Goal: Task Accomplishment & Management: Complete application form

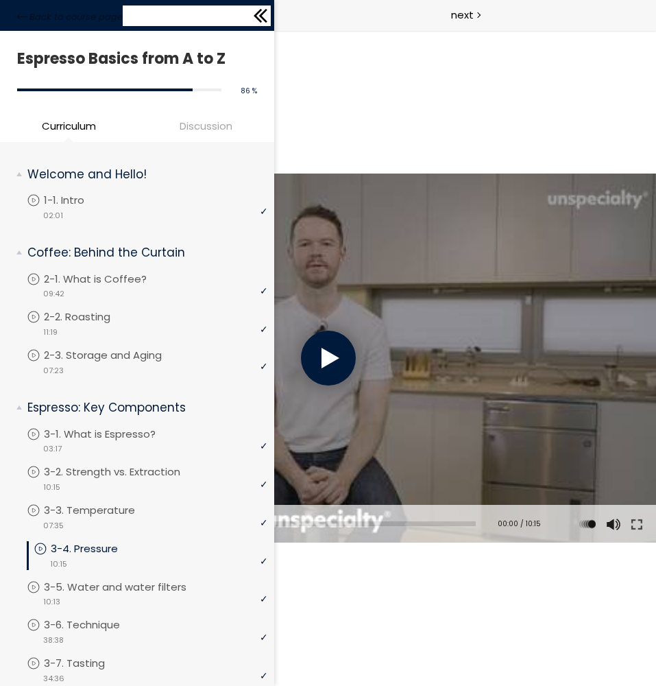
click at [9, 7] on div "Back to course page" at bounding box center [137, 15] width 274 height 31
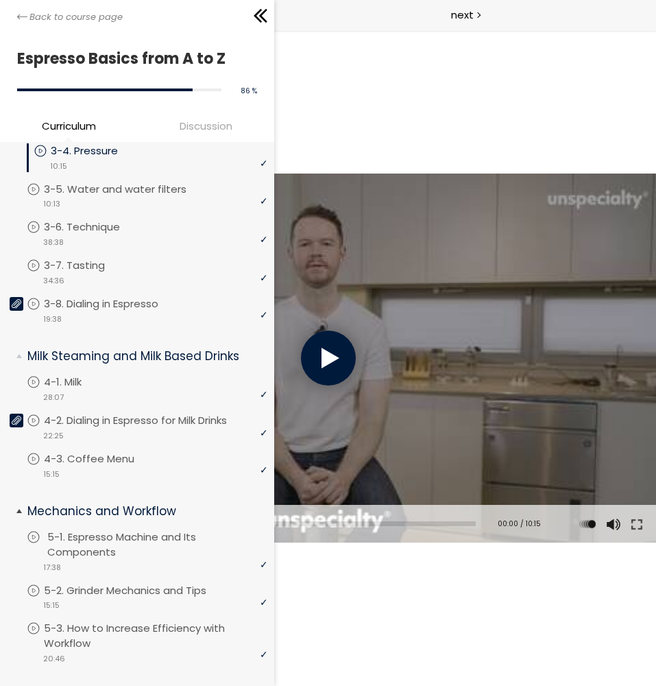
scroll to position [580, 0]
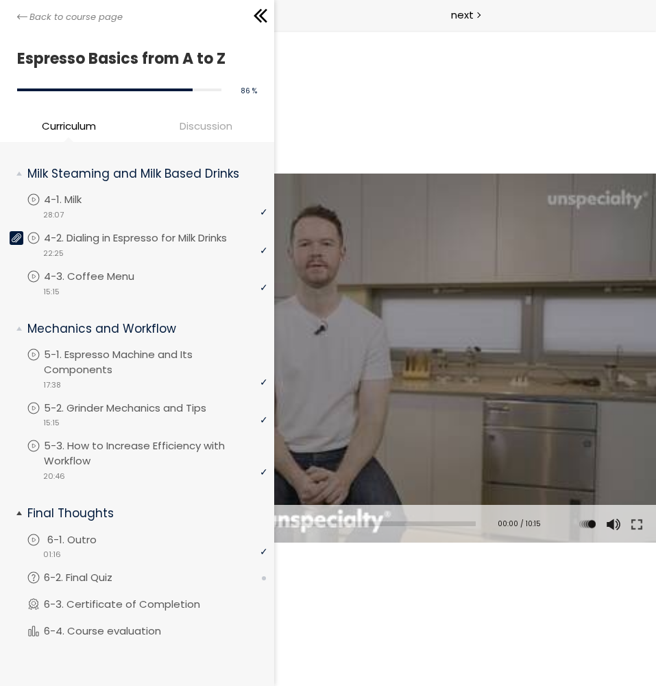
click at [152, 569] on li "You have to complete unit (6-1. Outro) in order to continue. 6-1. Outro video 0…" at bounding box center [147, 551] width 241 height 38
click at [134, 571] on p "6-2. Final Quiz" at bounding box center [95, 577] width 96 height 15
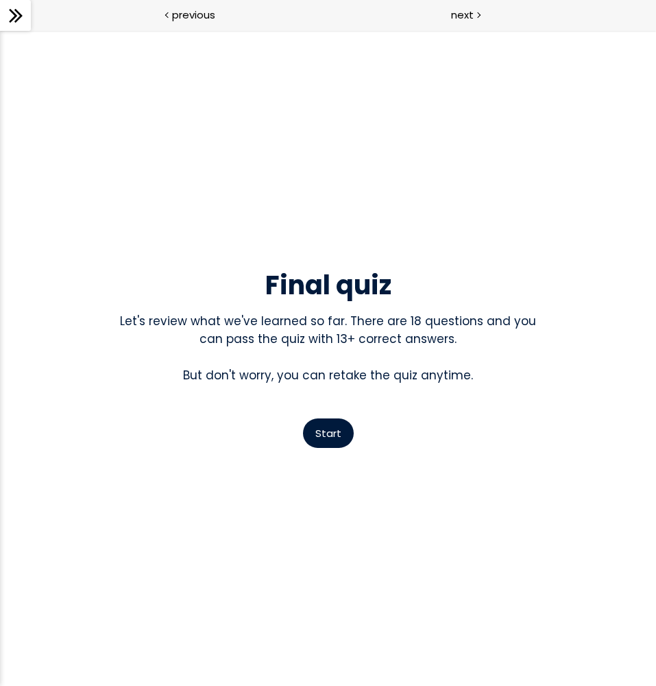
click at [337, 436] on span "Start" at bounding box center [328, 433] width 26 height 14
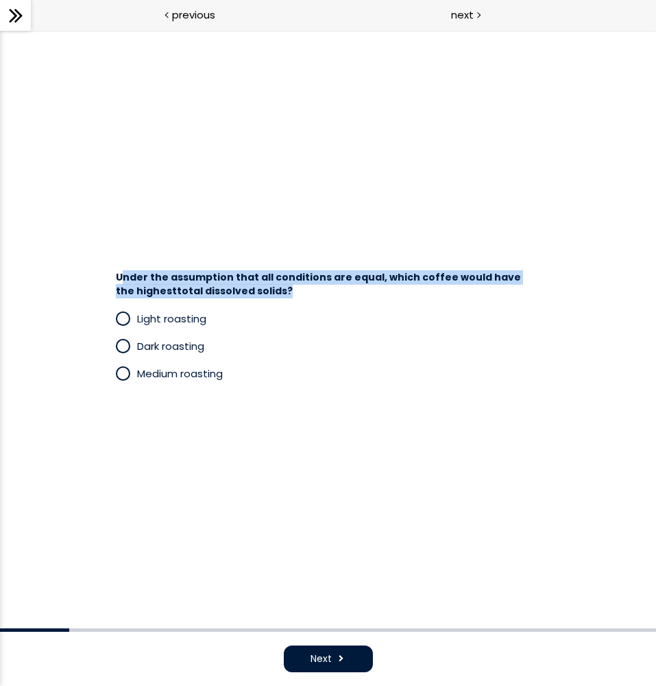
drag, startPoint x: 121, startPoint y: 278, endPoint x: 302, endPoint y: 296, distance: 181.9
click at [302, 296] on h4 "Under the assumption that all conditions are equal, which coffee would have the…" at bounding box center [322, 284] width 412 height 27
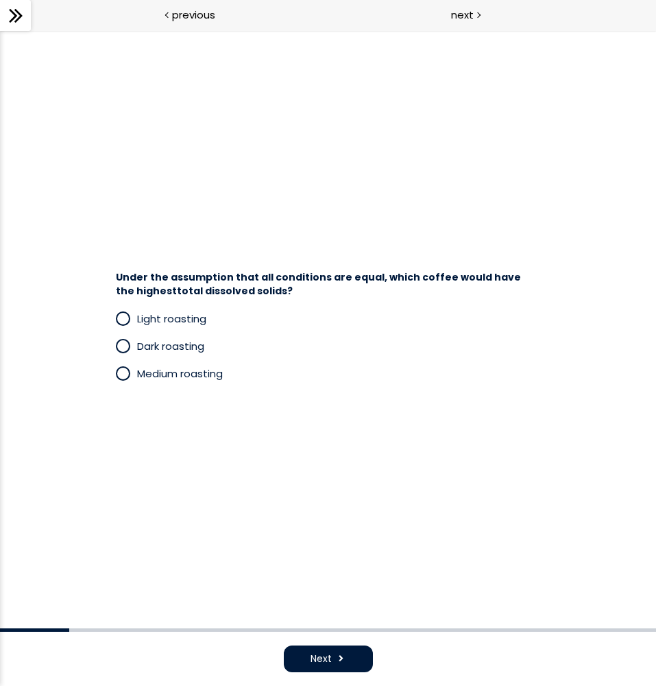
click at [286, 249] on div "Under the assumption that all conditions are equal, which coffee would have the…" at bounding box center [328, 329] width 540 height 184
click at [169, 346] on span "Dark roasting" at bounding box center [170, 346] width 67 height 14
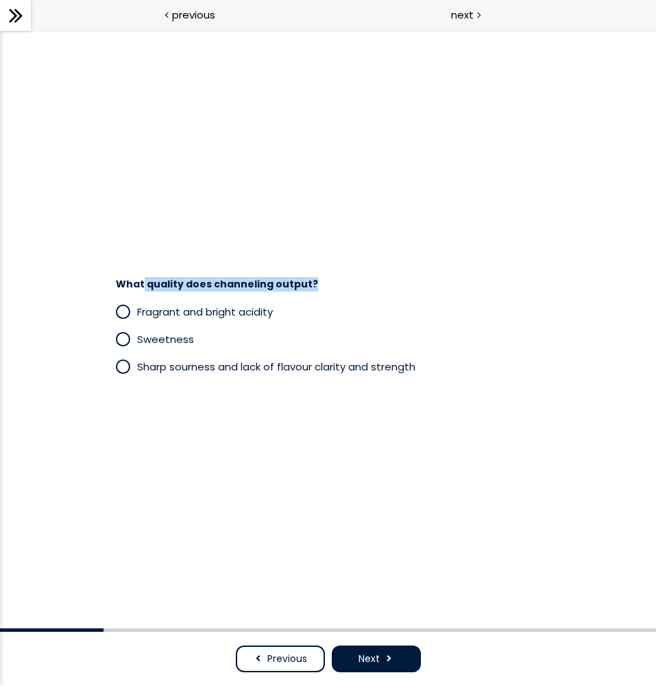
drag, startPoint x: 142, startPoint y: 287, endPoint x: 319, endPoint y: 280, distance: 177.1
click at [319, 280] on h4 "What quality does channeling output?" at bounding box center [322, 285] width 412 height 14
click at [312, 364] on span "Sharp sourness and lack of flavour clarity and strength" at bounding box center [276, 366] width 278 height 14
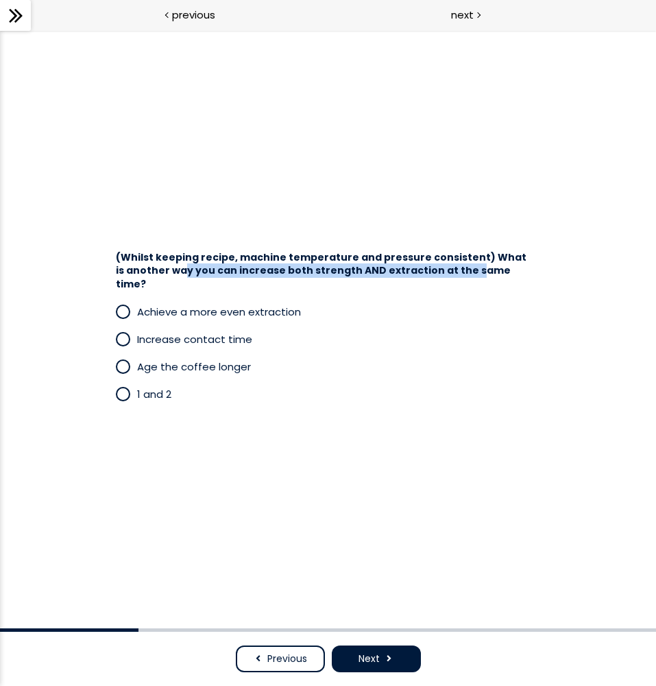
drag, startPoint x: 170, startPoint y: 278, endPoint x: 448, endPoint y: 282, distance: 277.8
click at [448, 282] on span "(Whilst keeping recipe, machine temperature and pressure consistent) What is an…" at bounding box center [321, 270] width 411 height 40
click at [150, 392] on span "1 and 2" at bounding box center [154, 394] width 34 height 14
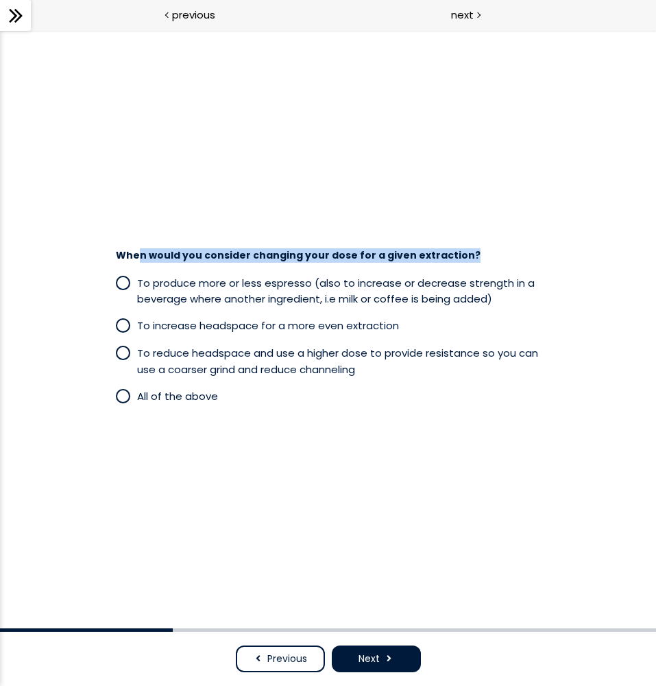
drag, startPoint x: 140, startPoint y: 252, endPoint x: 477, endPoint y: 258, distance: 337.5
click at [477, 258] on h4 "When would you consider changing your dose for a given extraction?" at bounding box center [322, 256] width 412 height 14
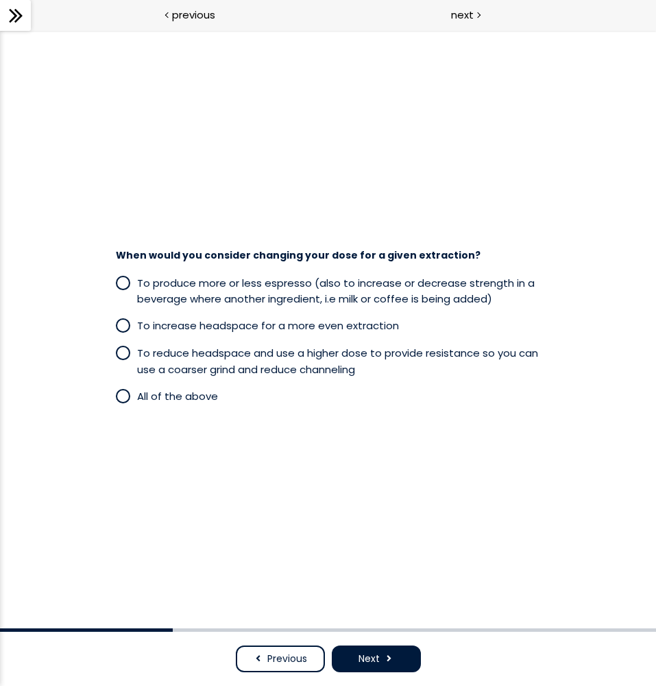
click at [73, 303] on div "When would you consider changing your dose for a given extraction? To produce m…" at bounding box center [328, 329] width 540 height 175
click at [181, 396] on span "All of the above" at bounding box center [177, 396] width 81 height 14
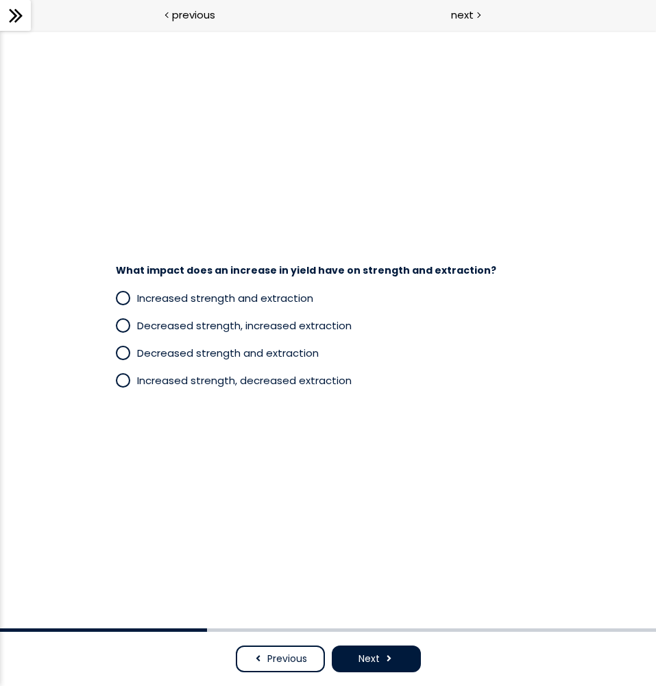
click at [300, 655] on span "Previous" at bounding box center [287, 659] width 40 height 14
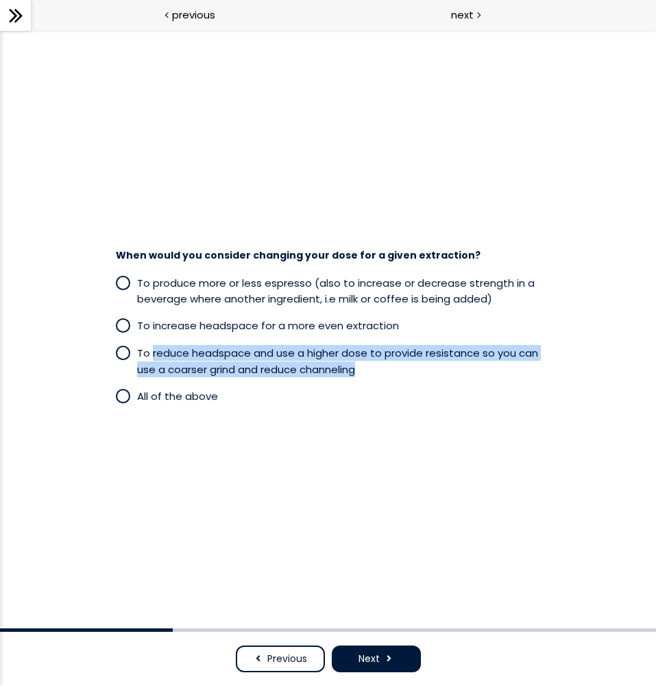
drag, startPoint x: 153, startPoint y: 349, endPoint x: 378, endPoint y: 368, distance: 225.8
click at [378, 368] on p "To reduce headspace and use a higher dose to provide resistance so you can use …" at bounding box center [339, 361] width 404 height 32
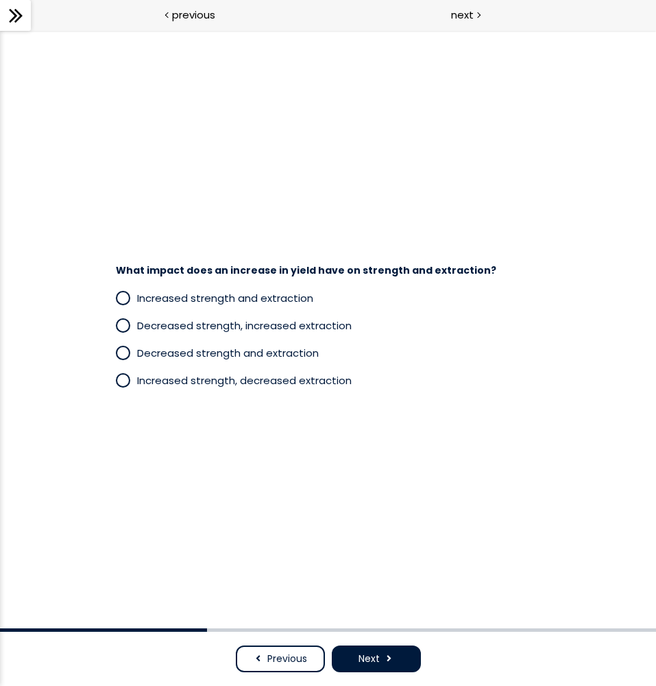
click at [263, 656] on button "Previous" at bounding box center [280, 658] width 89 height 27
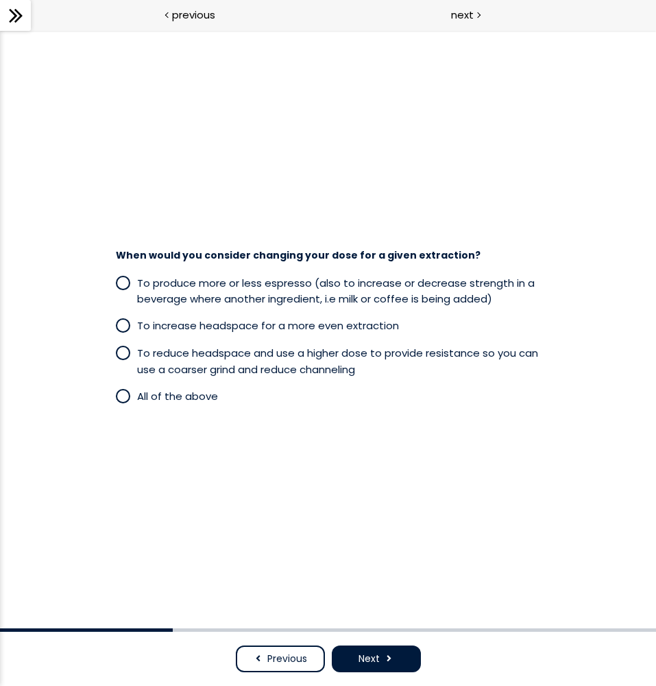
click at [163, 404] on div "All of the above" at bounding box center [328, 395] width 425 height 27
click at [160, 405] on div "All of the above" at bounding box center [328, 395] width 425 height 27
click at [154, 394] on span "All of the above" at bounding box center [177, 396] width 81 height 14
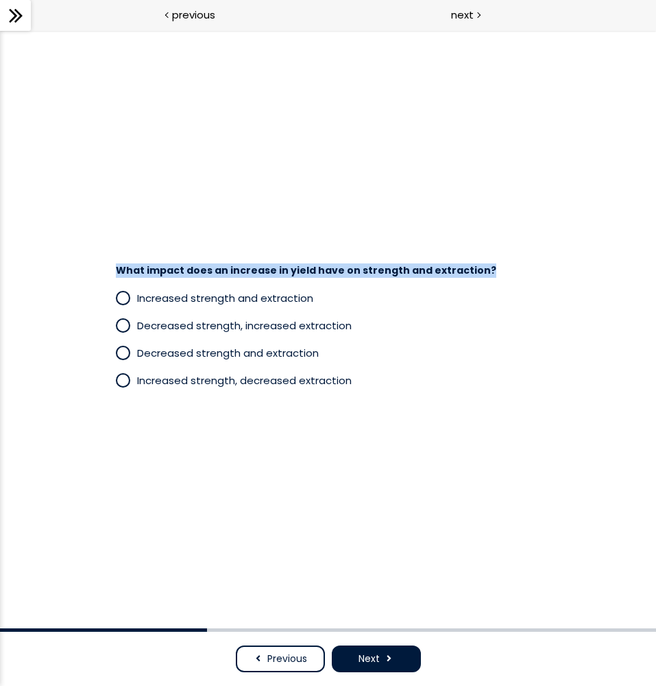
drag, startPoint x: 123, startPoint y: 267, endPoint x: 495, endPoint y: 267, distance: 371.1
click at [495, 267] on h4 "What impact does an increase in yield have on strength and extraction?" at bounding box center [322, 271] width 412 height 14
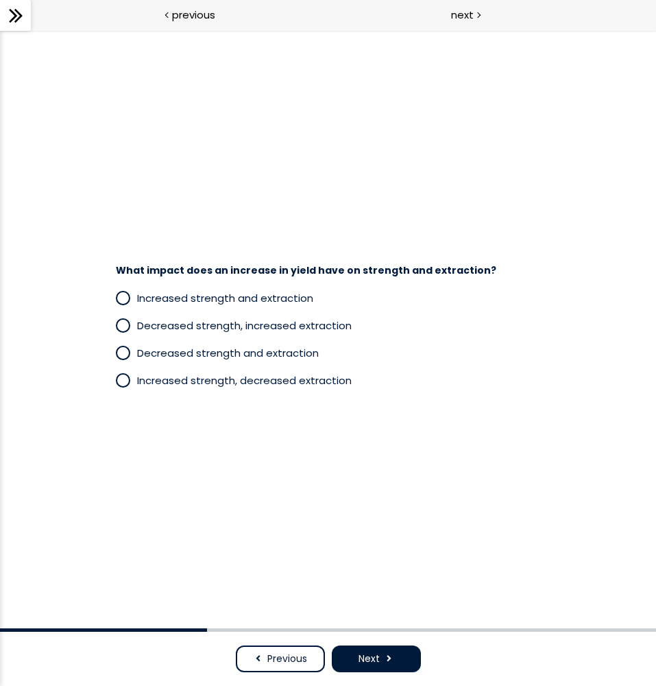
click at [266, 304] on span "Increased strength and extraction" at bounding box center [225, 298] width 176 height 14
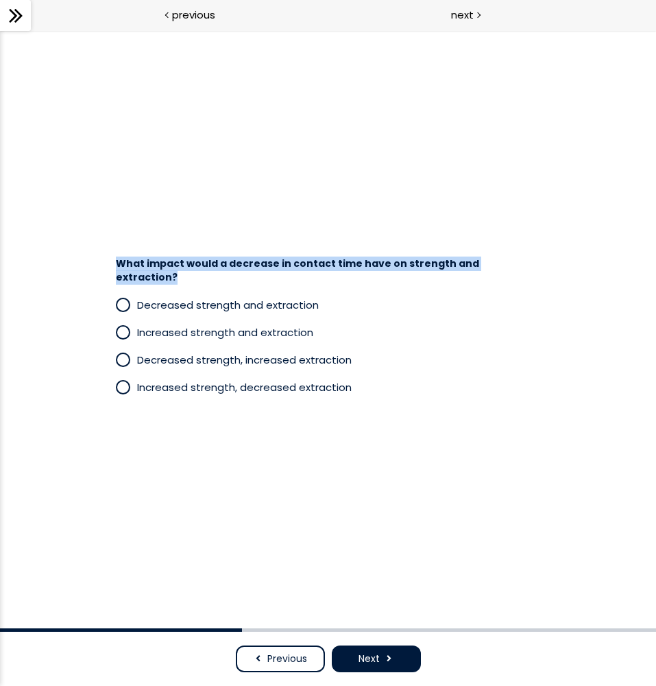
drag, startPoint x: 115, startPoint y: 274, endPoint x: 516, endPoint y: 272, distance: 401.9
click at [516, 272] on div "What impact would a decrease in contact time have on strength and extraction?" at bounding box center [328, 267] width 453 height 34
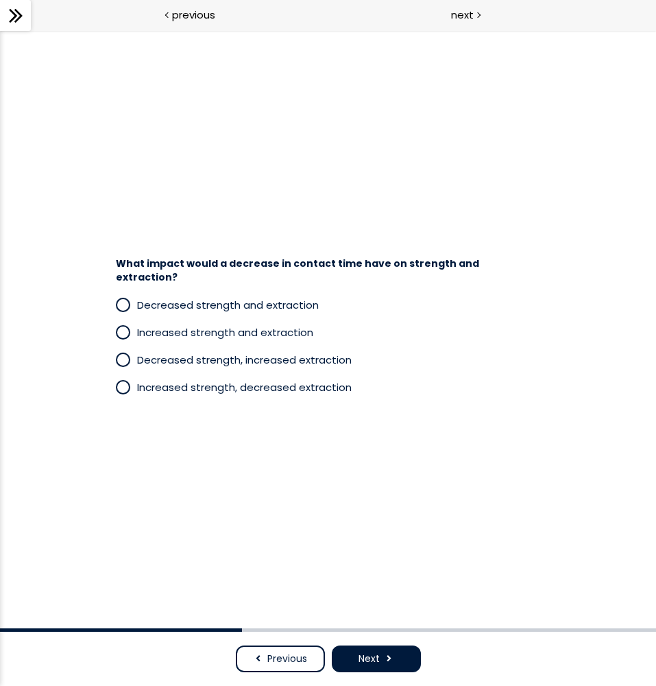
click at [223, 233] on div "What impact would a decrease in contact time have on strength and extraction? D…" at bounding box center [328, 329] width 540 height 212
click at [239, 270] on span "What impact would a decrease in contact time have on strength and extraction?" at bounding box center [298, 270] width 364 height 27
click at [268, 306] on label "Decreased strength and extraction" at bounding box center [328, 304] width 425 height 17
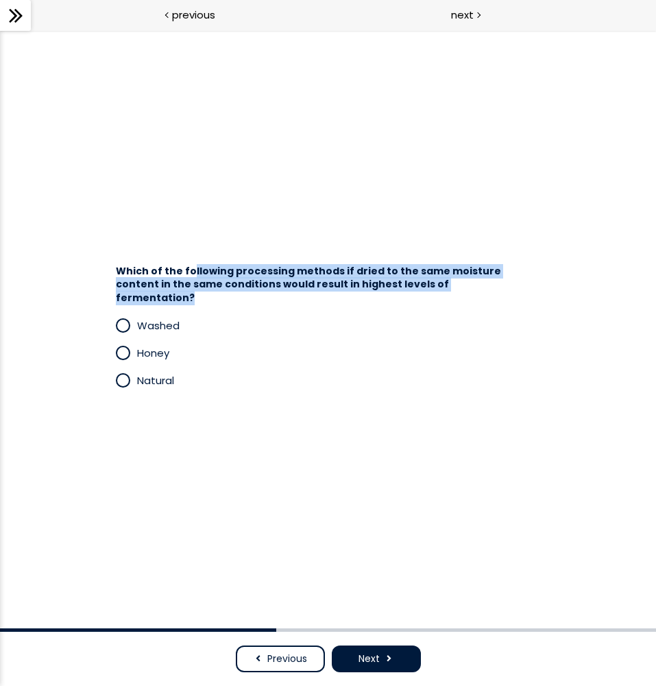
drag, startPoint x: 189, startPoint y: 279, endPoint x: 464, endPoint y: 289, distance: 275.2
click at [464, 289] on h4 "Which of the following processing methods if dried to the same moisture content…" at bounding box center [322, 285] width 412 height 40
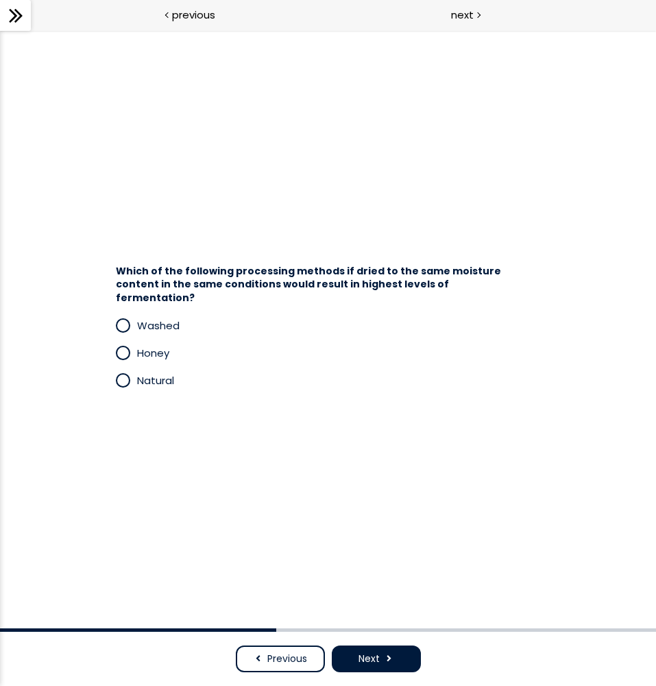
click at [150, 346] on span "Honey" at bounding box center [153, 353] width 32 height 14
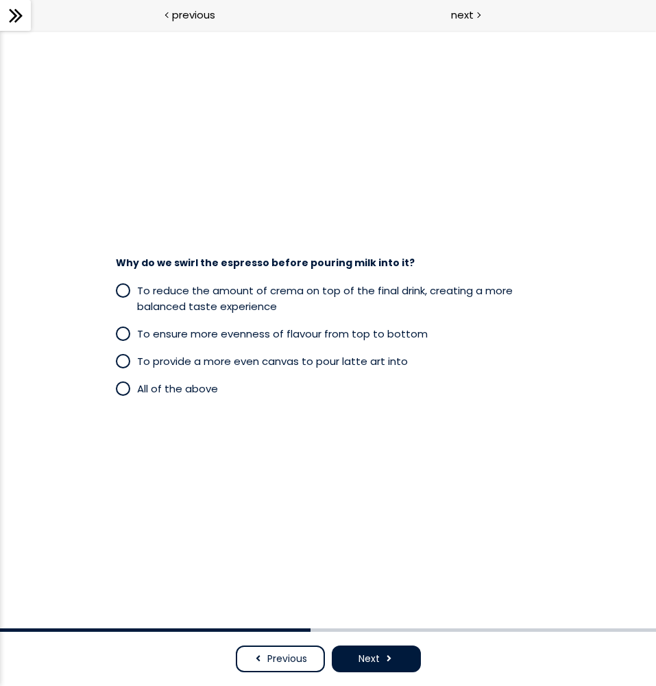
click at [196, 390] on span "All of the above" at bounding box center [177, 388] width 81 height 14
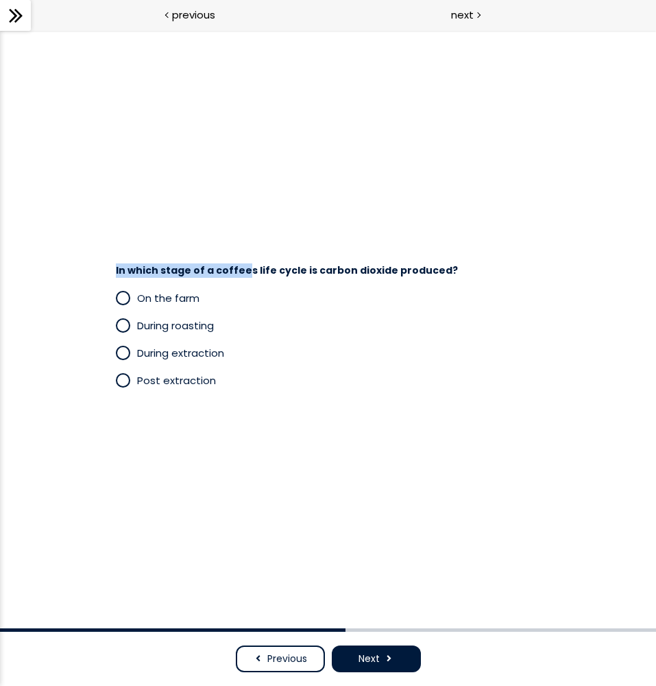
drag, startPoint x: 115, startPoint y: 275, endPoint x: 241, endPoint y: 273, distance: 126.9
click at [241, 273] on div "In which stage of a coffees life cycle is carbon dioxide produced?" at bounding box center [328, 267] width 453 height 21
click at [160, 261] on div "In which stage of a coffees life cycle is carbon dioxide produced?" at bounding box center [328, 267] width 453 height 21
click at [189, 355] on span "During extraction" at bounding box center [180, 353] width 87 height 14
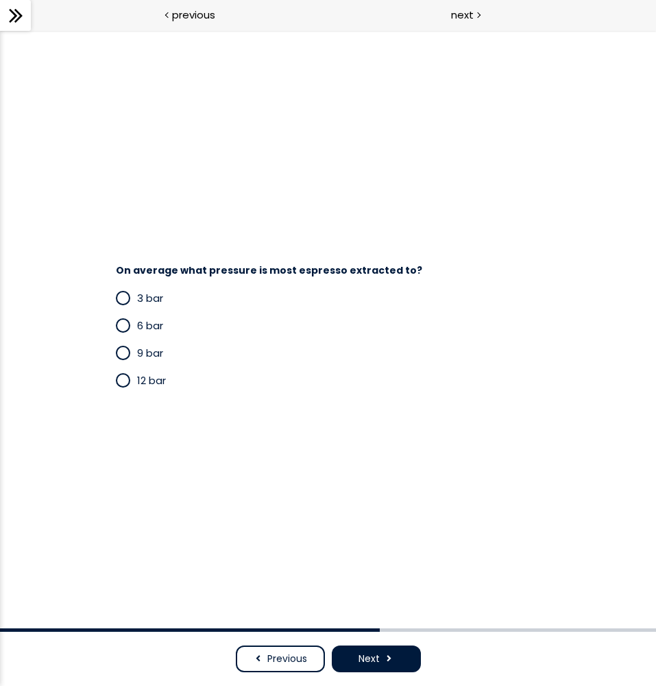
click at [156, 358] on span "9 bar" at bounding box center [150, 353] width 26 height 14
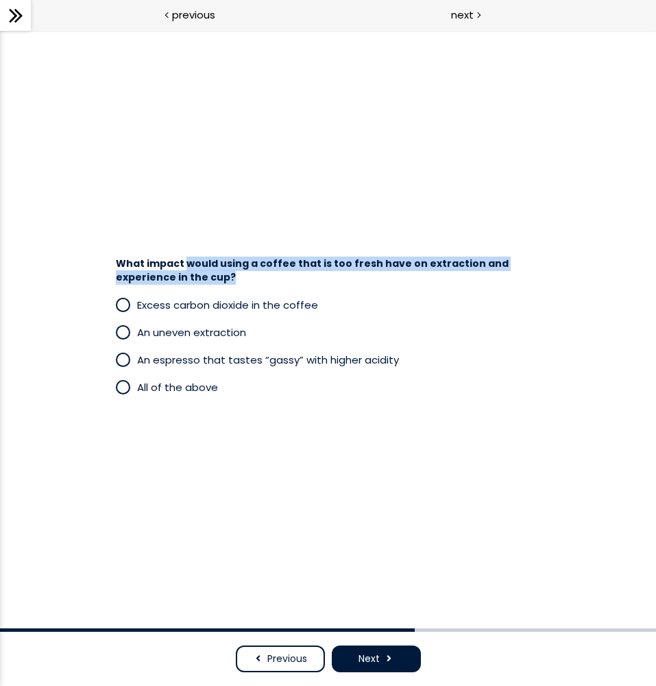
drag, startPoint x: 184, startPoint y: 268, endPoint x: 239, endPoint y: 281, distance: 55.6
click at [239, 281] on h4 "What impact would using a coffee that is too fresh have on extraction and exper…" at bounding box center [322, 270] width 412 height 27
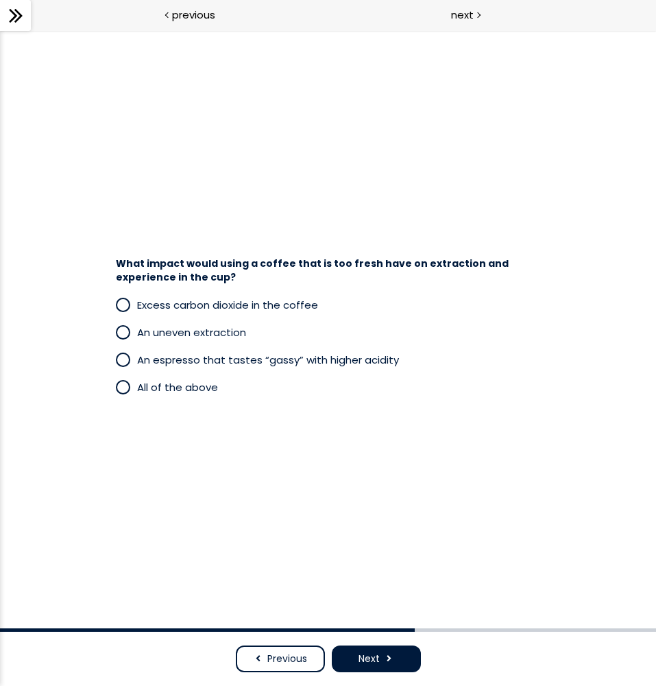
click at [226, 250] on div "What impact would using a coffee that is too fresh have on extraction and exper…" at bounding box center [328, 329] width 540 height 212
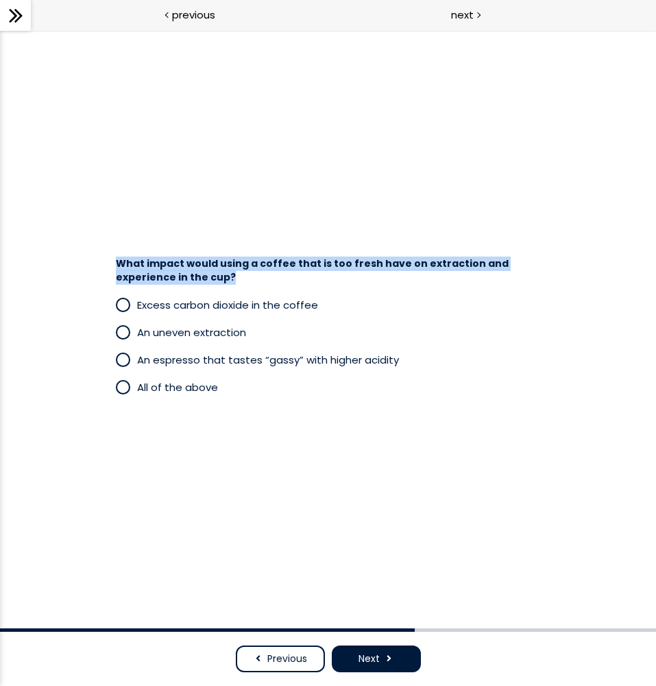
drag, startPoint x: 239, startPoint y: 272, endPoint x: 113, endPoint y: 249, distance: 127.7
click at [113, 249] on div "What impact would using a coffee that is too fresh have on extraction and exper…" at bounding box center [328, 329] width 540 height 212
click at [121, 234] on div "What impact would using a coffee that is too fresh have on extraction and exper…" at bounding box center [328, 329] width 540 height 212
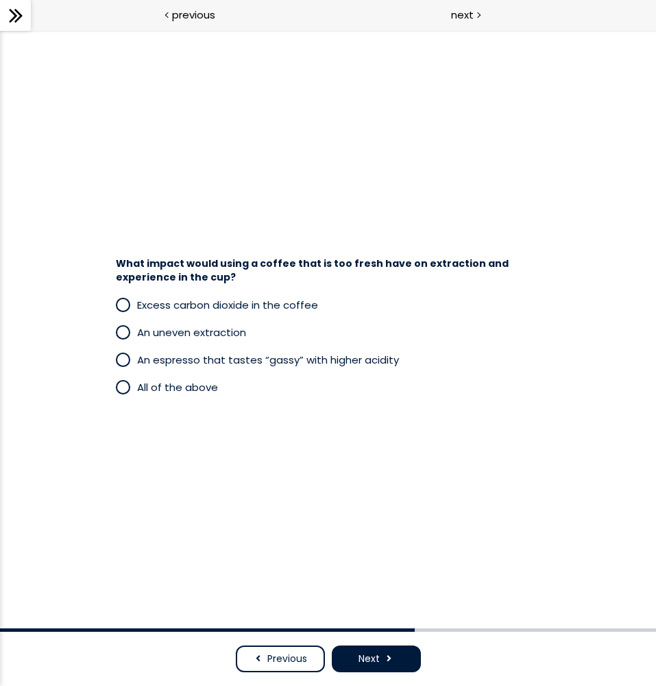
click at [184, 392] on span "All of the above" at bounding box center [177, 387] width 81 height 14
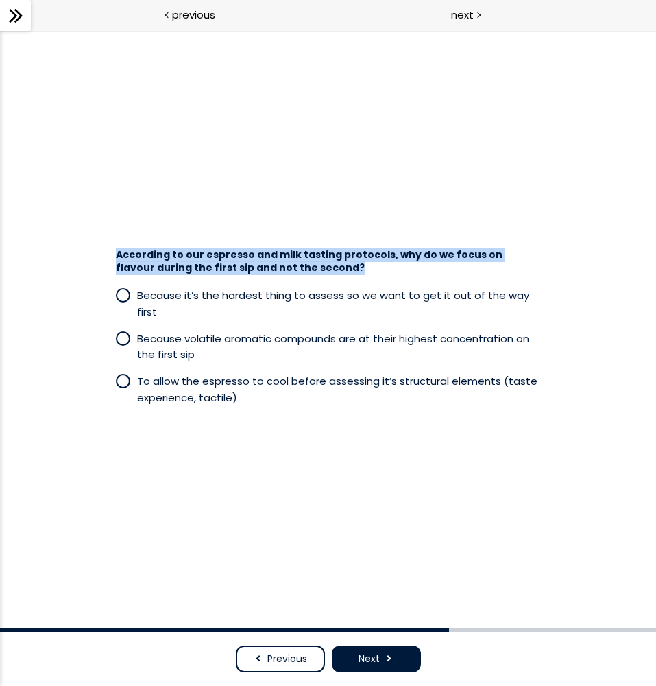
drag, startPoint x: 99, startPoint y: 261, endPoint x: 313, endPoint y: 276, distance: 215.2
click at [313, 276] on div "According to our espresso and milk tasting protocols, why do we focus on flavou…" at bounding box center [328, 329] width 540 height 176
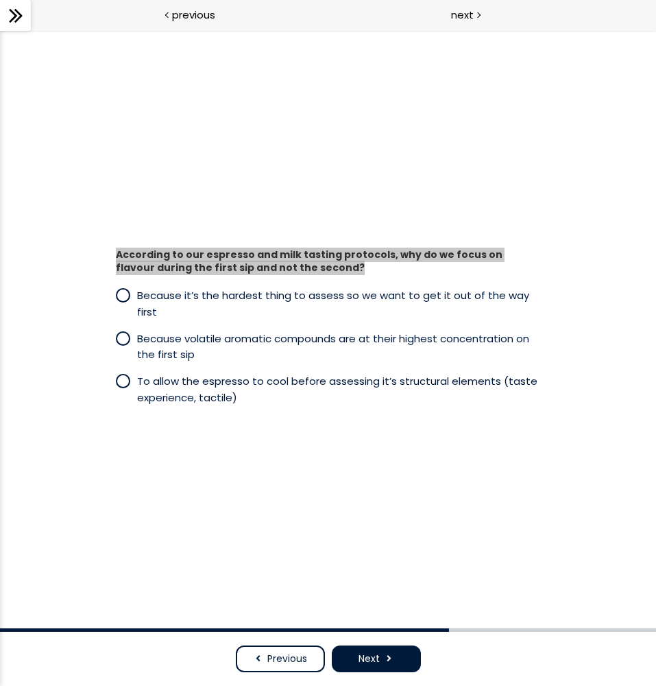
click at [440, 239] on div "According to our espresso and milk tasting protocols, why do we focus on flavou…" at bounding box center [328, 329] width 540 height 231
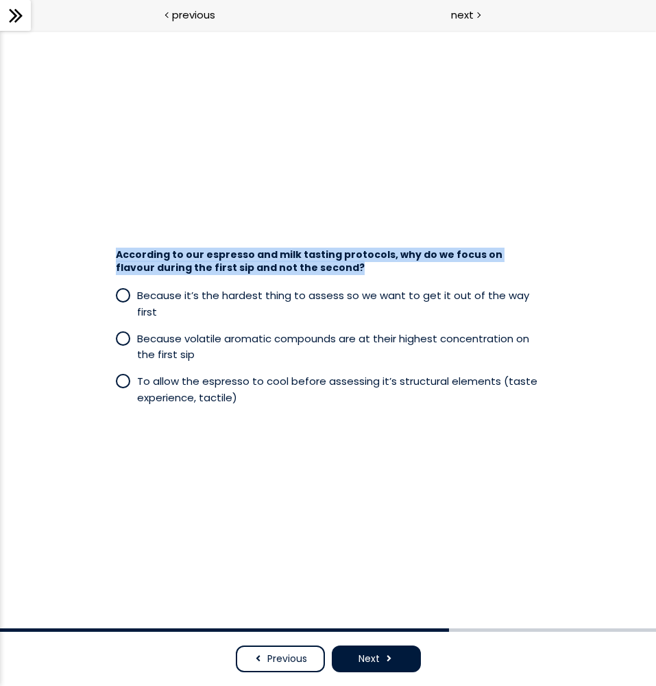
click at [440, 239] on div "According to our espresso and milk tasting protocols, why do we focus on flavou…" at bounding box center [328, 329] width 540 height 231
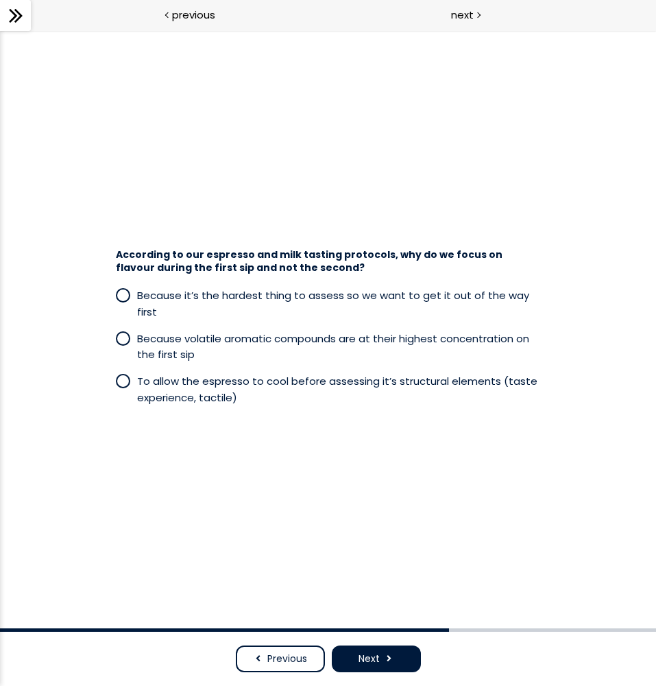
click at [180, 339] on span "Because volatile aromatic compounds are at their highest concentration on the f…" at bounding box center [333, 346] width 392 height 30
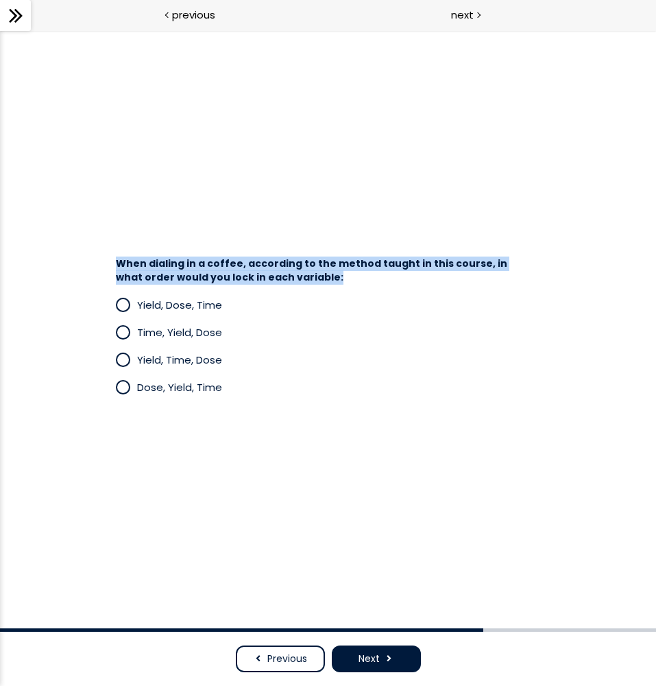
drag, startPoint x: 132, startPoint y: 265, endPoint x: 313, endPoint y: 281, distance: 182.5
click at [313, 281] on div "When dialing in a coffee, according to the method taught in this course, in wha…" at bounding box center [328, 267] width 453 height 34
click at [269, 217] on div "When dialing in a coffee, according to the method taught in this course, in wha…" at bounding box center [328, 329] width 574 height 516
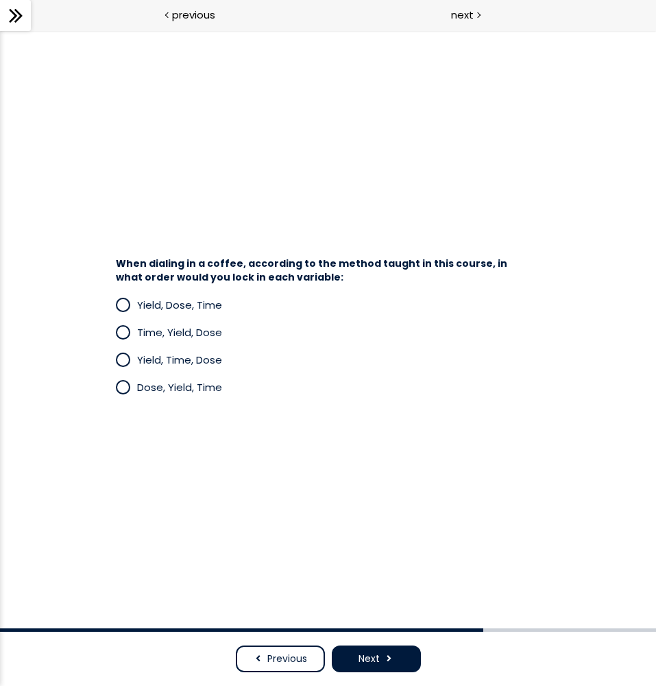
click at [204, 308] on span "Yield, Dose, Time" at bounding box center [179, 305] width 85 height 14
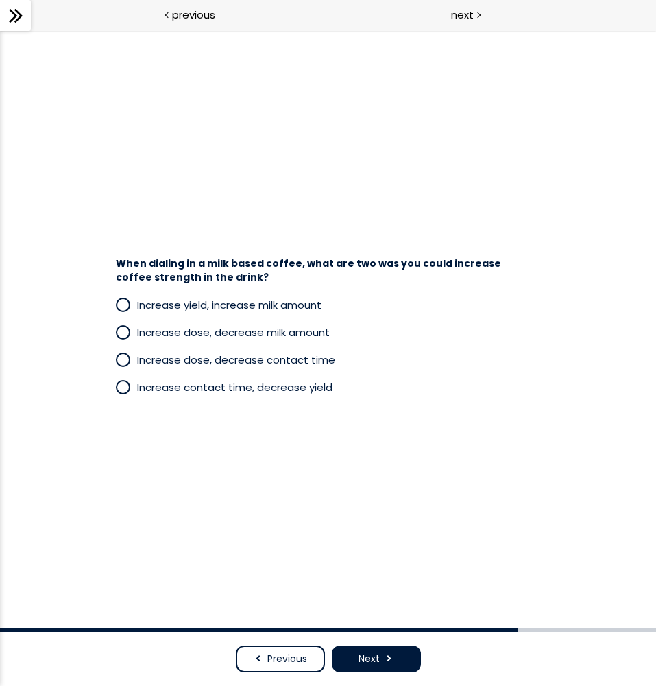
click at [271, 656] on span "Previous" at bounding box center [287, 659] width 40 height 14
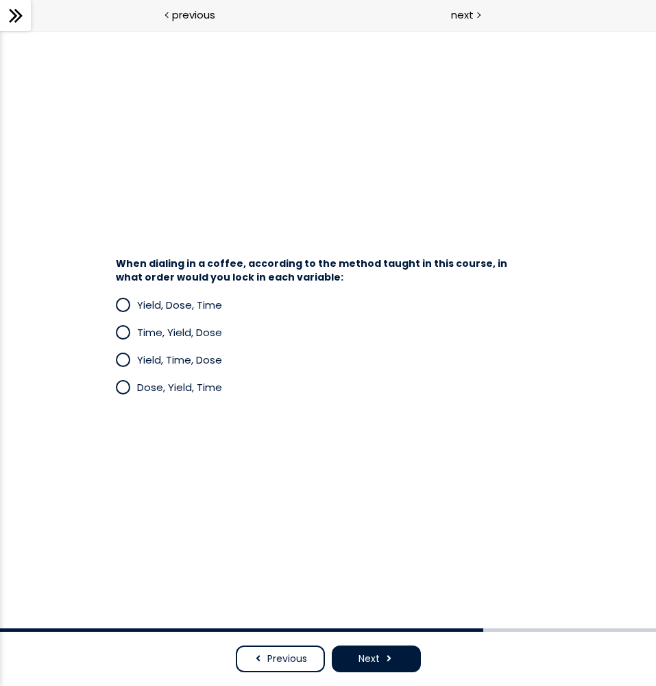
click at [246, 458] on div "When dialing in a coffee, according to the method taught in this course, in wha…" at bounding box center [328, 329] width 574 height 516
click at [406, 650] on button "Next" at bounding box center [376, 658] width 89 height 27
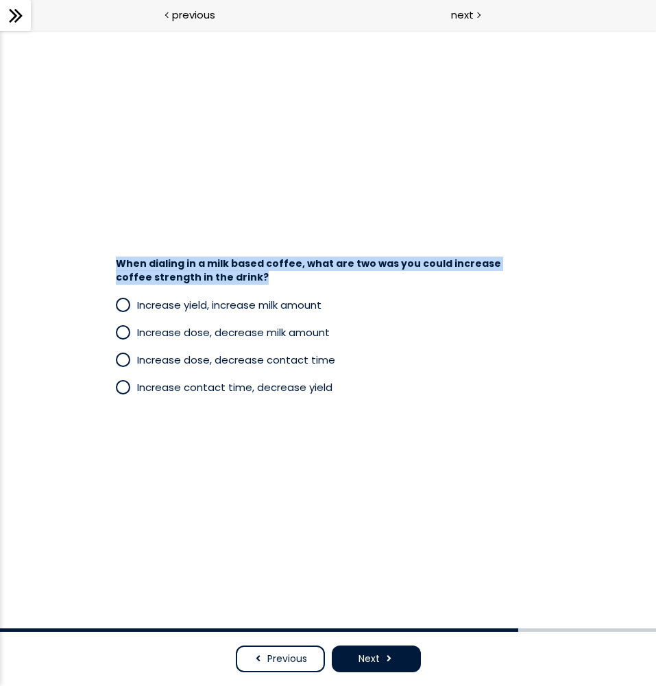
drag, startPoint x: 116, startPoint y: 269, endPoint x: 231, endPoint y: 274, distance: 115.3
click at [231, 274] on h4 "When dialing in a milk based coffee, what are two was you could increase coffee…" at bounding box center [322, 270] width 412 height 27
click at [287, 663] on span "Previous" at bounding box center [287, 659] width 40 height 14
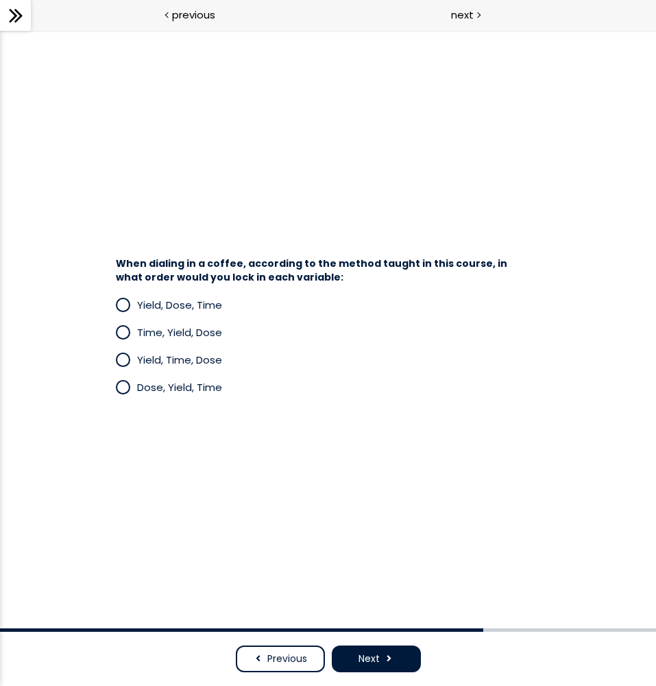
click at [191, 390] on span "Dose, Yield, Time" at bounding box center [179, 387] width 85 height 14
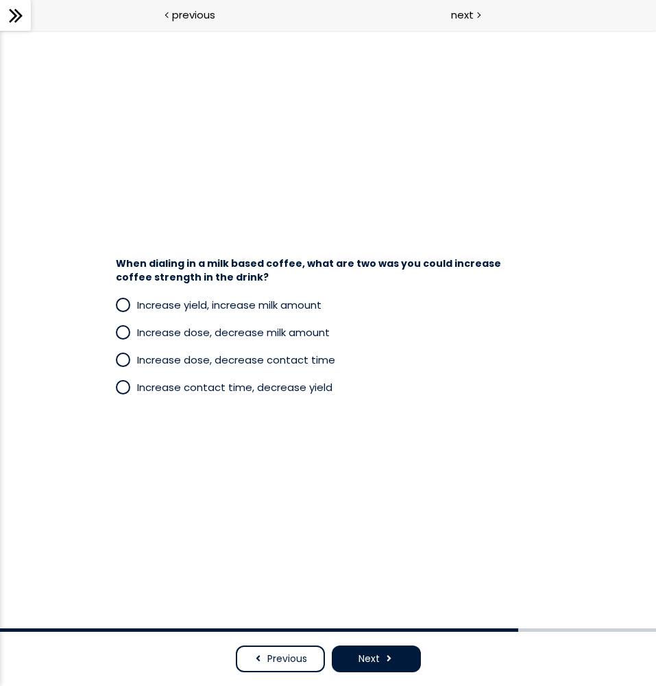
click at [234, 437] on div "When dialing in a milk based coffee, what are two was you could increase coffee…" at bounding box center [328, 329] width 574 height 516
click at [230, 390] on span "Increase contact time, decrease yield" at bounding box center [234, 387] width 195 height 14
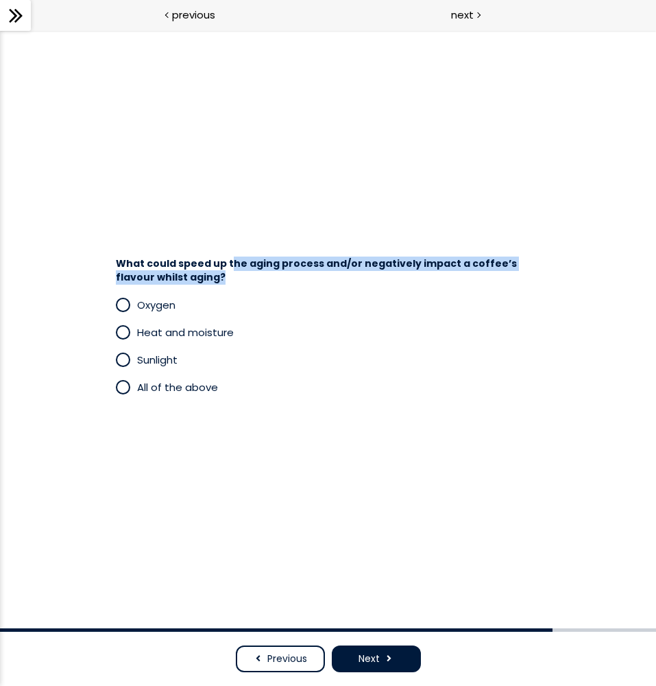
drag, startPoint x: 225, startPoint y: 261, endPoint x: 230, endPoint y: 274, distance: 14.1
click at [230, 274] on h4 "What could speed up the aging process and/or negatively impact a coffee’s flavo…" at bounding box center [322, 270] width 412 height 27
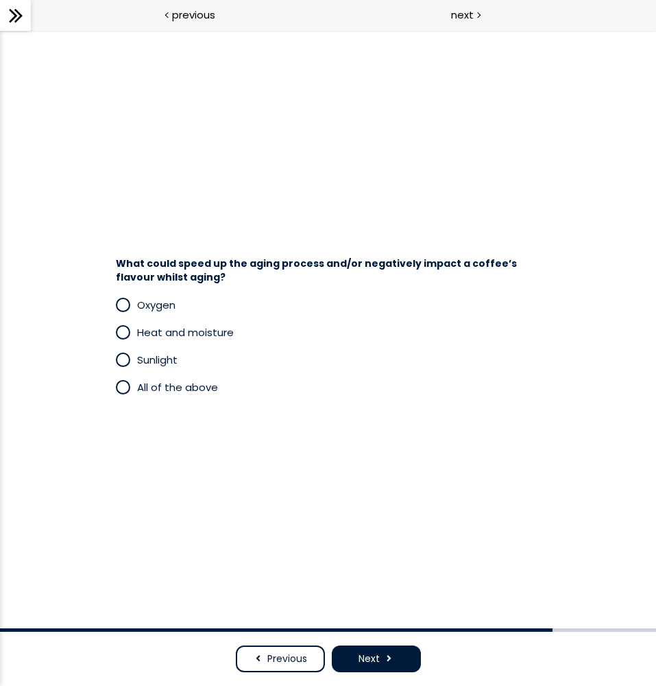
click at [163, 390] on span "All of the above" at bounding box center [177, 387] width 81 height 14
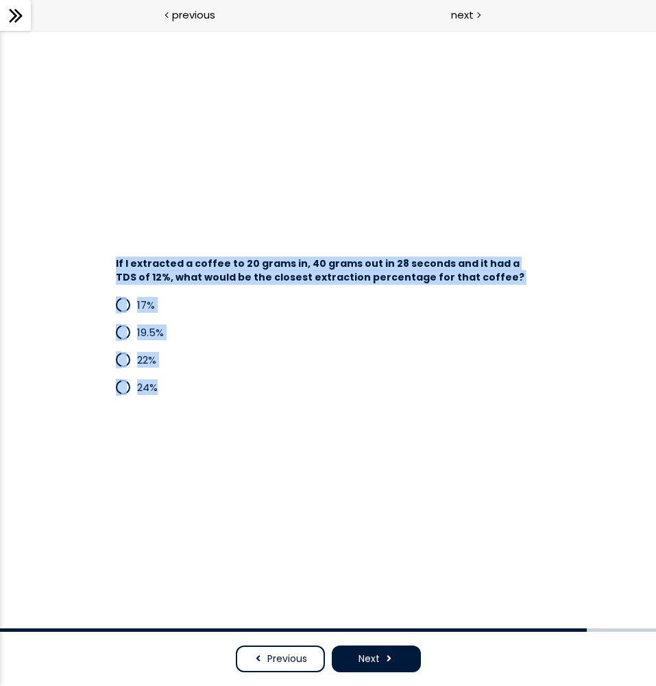
drag, startPoint x: 109, startPoint y: 265, endPoint x: 234, endPoint y: 435, distance: 210.4
click at [234, 435] on div "If I extracted a coffee to 20 grams in, 40 grams out in 28 seconds and it had a…" at bounding box center [328, 329] width 574 height 516
copy div "If I extracted a coffee to 20 grams in, 40 grams out in 28 seconds and it had a…"
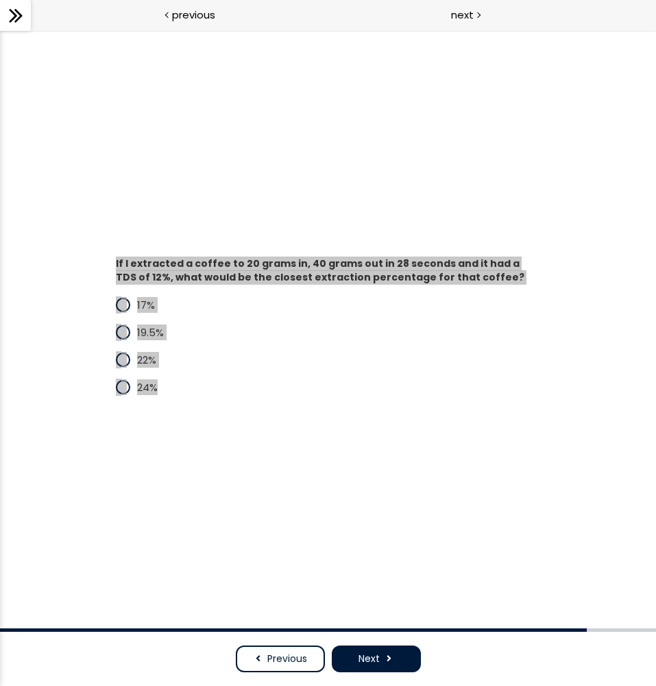
drag, startPoint x: 654, startPoint y: 446, endPoint x: 144, endPoint y: 437, distance: 510.4
click at [144, 437] on div "If I extracted a coffee to 20 grams in, 40 grams out in 28 seconds and it had a…" at bounding box center [328, 329] width 574 height 516
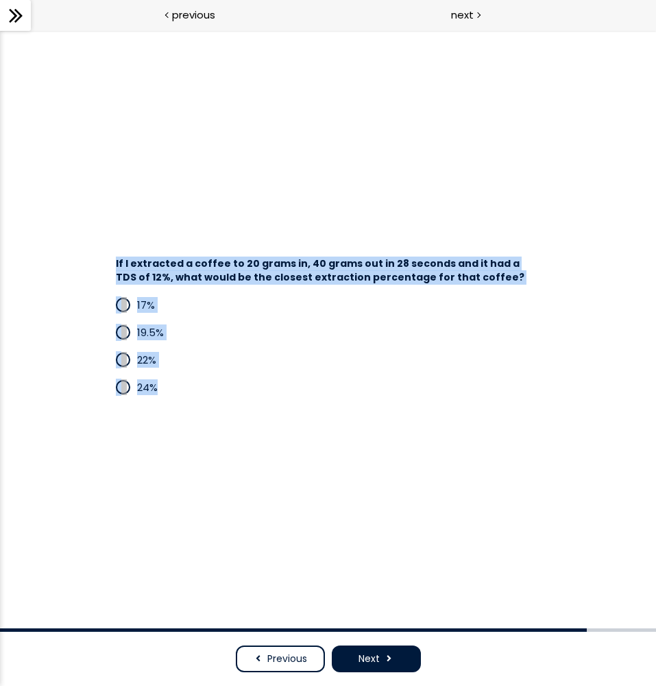
click at [169, 436] on div "If I extracted a coffee to 20 grams in, 40 grams out in 28 seconds and it had a…" at bounding box center [328, 329] width 574 height 516
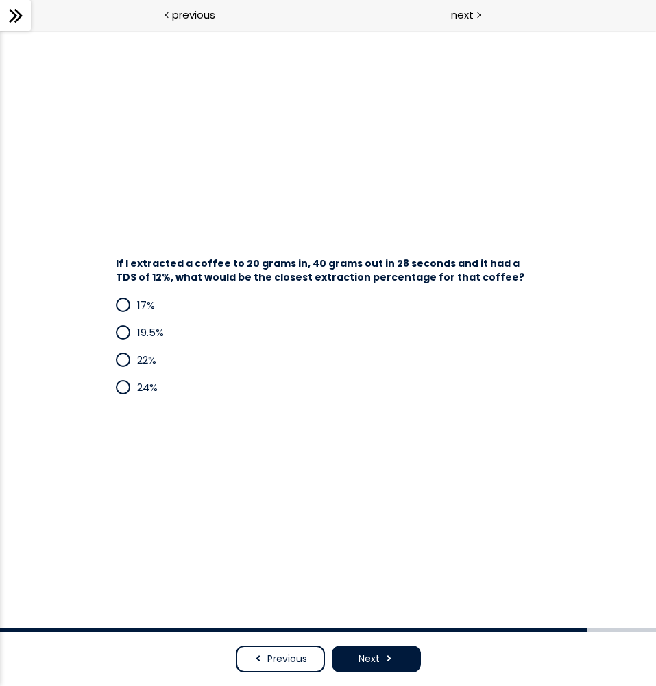
click at [389, 648] on button "Next" at bounding box center [376, 658] width 89 height 27
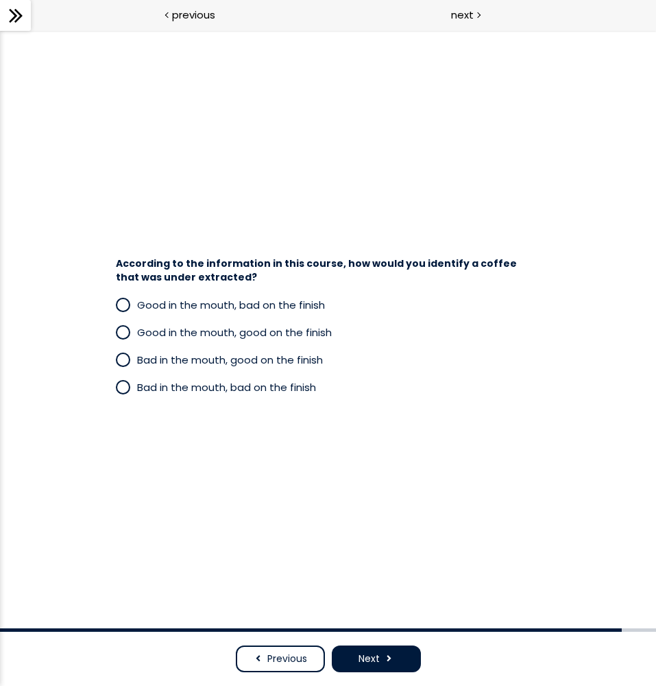
click at [287, 656] on span "Previous" at bounding box center [287, 659] width 40 height 14
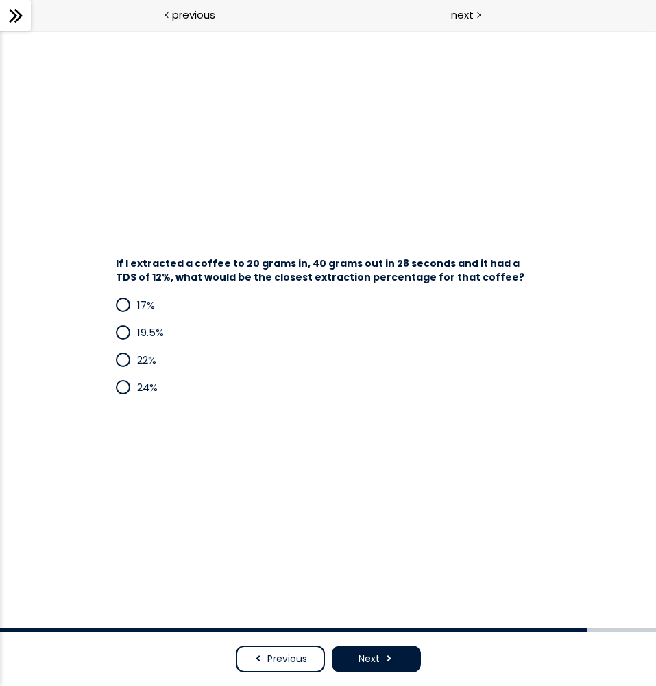
click at [152, 383] on span "24%" at bounding box center [147, 387] width 21 height 14
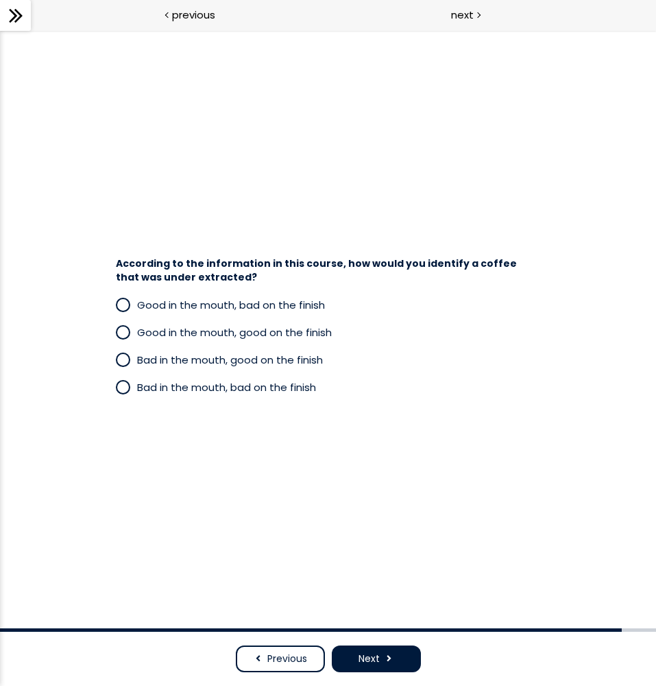
click at [164, 357] on span "Bad in the mouth, good on the finish" at bounding box center [230, 360] width 186 height 14
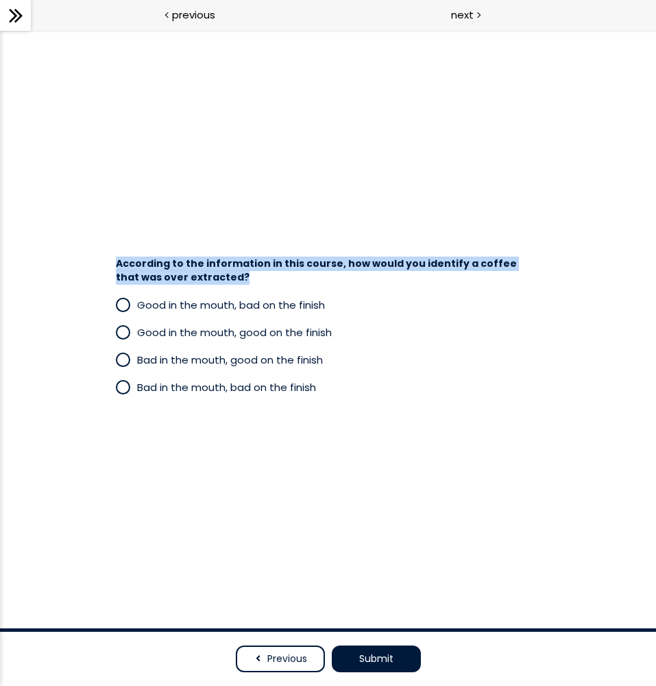
drag, startPoint x: 109, startPoint y: 259, endPoint x: 228, endPoint y: 274, distance: 120.2
click at [228, 274] on div "According to the information in this course, how would you identify a coffee th…" at bounding box center [328, 267] width 453 height 34
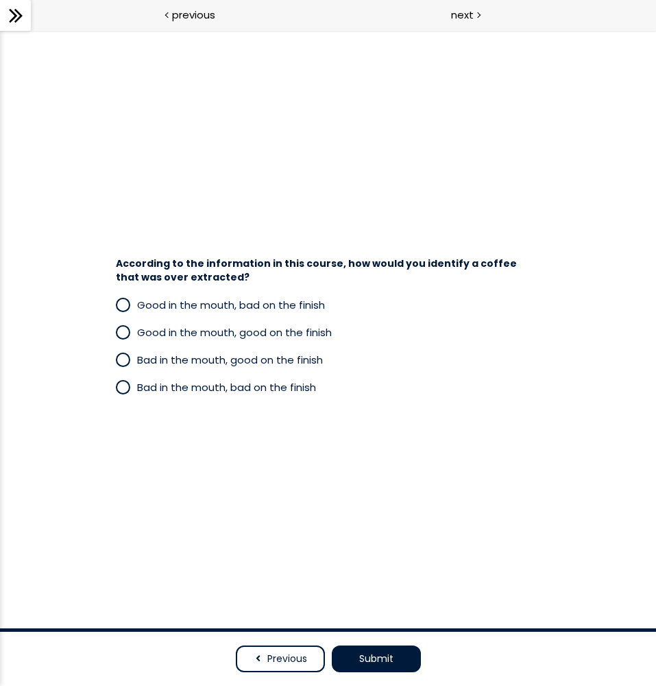
click at [237, 217] on div "According to the information in this course, how would you identify a coffee th…" at bounding box center [328, 329] width 574 height 516
click at [224, 309] on span "Good in the mouth, bad on the finish" at bounding box center [231, 305] width 188 height 14
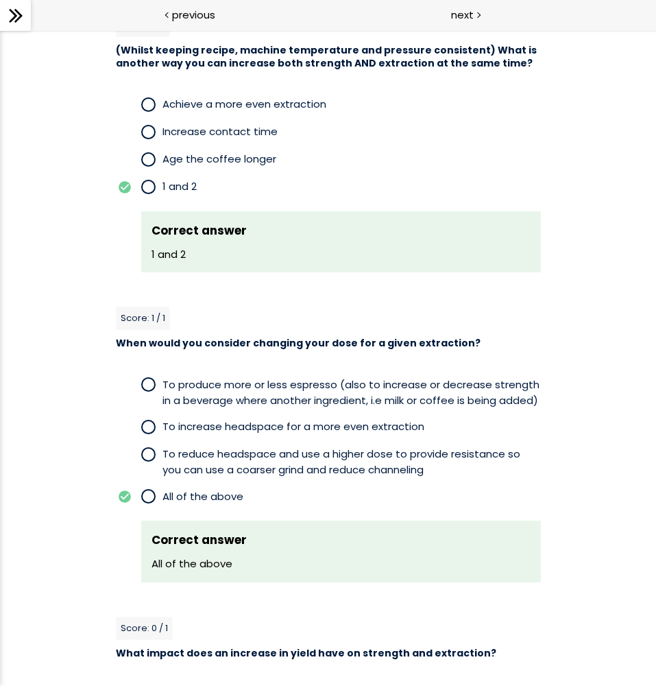
scroll to position [1270, 0]
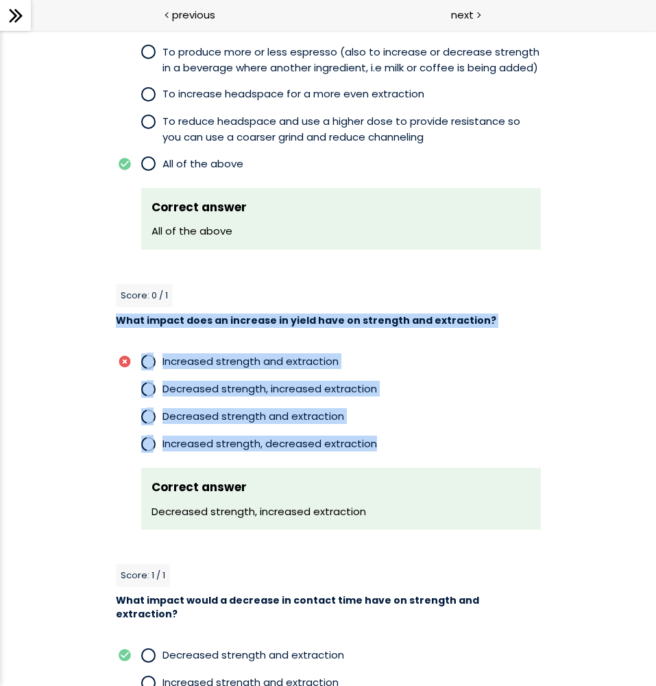
drag, startPoint x: 107, startPoint y: 313, endPoint x: 392, endPoint y: 433, distance: 309.8
click at [392, 436] on p "Increased strength, decreased extraction" at bounding box center [352, 444] width 379 height 16
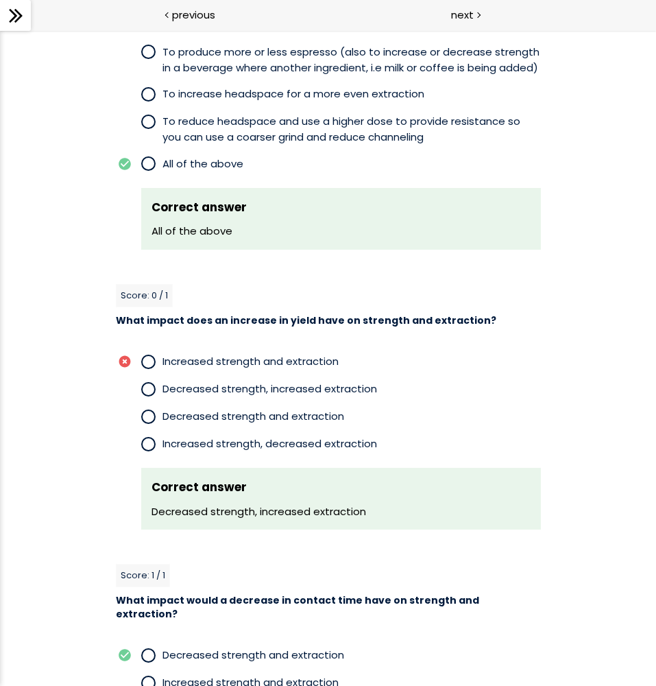
drag, startPoint x: 364, startPoint y: 510, endPoint x: 126, endPoint y: 512, distance: 238.7
click at [126, 512] on div "Correct answer Decreased strength, increased extraction" at bounding box center [328, 499] width 425 height 62
click at [291, 305] on div "Score: 0 / 1 What impact does an increase in yield have on strength and extract…" at bounding box center [328, 407] width 425 height 246
click at [284, 316] on span "What impact does an increase in yield have on strength and extraction?" at bounding box center [306, 320] width 381 height 14
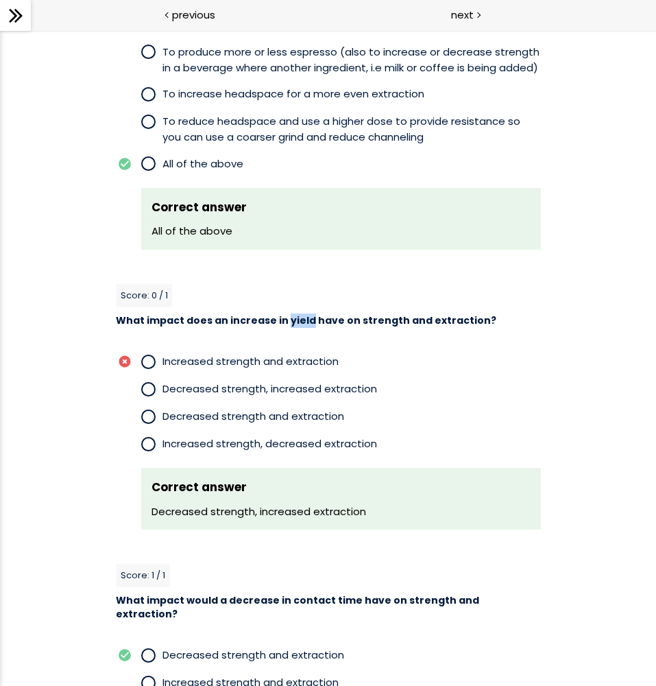
click at [284, 316] on span "What impact does an increase in yield have on strength and extraction?" at bounding box center [306, 320] width 381 height 14
click at [228, 313] on span "What impact does an increase in yield have on strength and extraction?" at bounding box center [306, 320] width 381 height 14
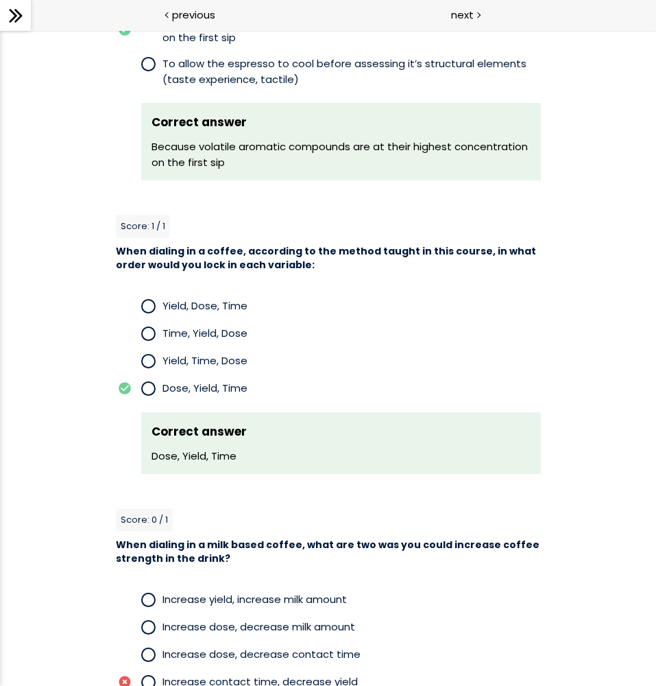
scroll to position [3859, 0]
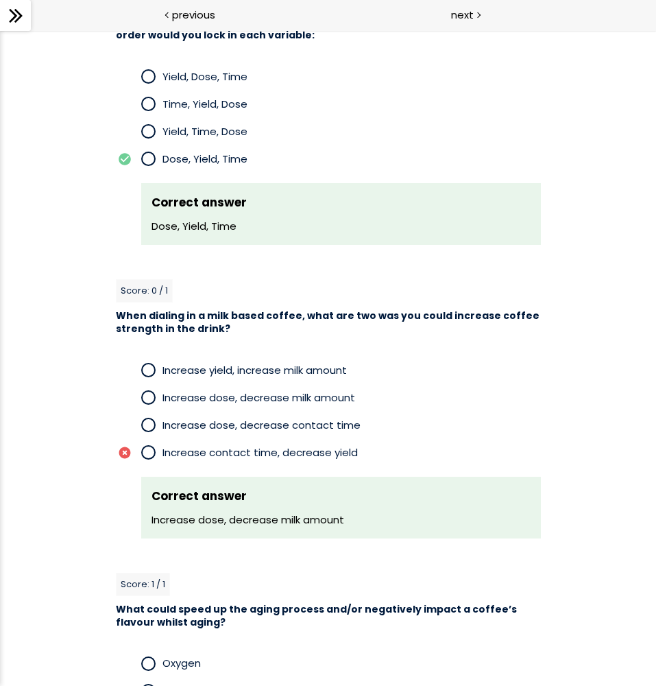
click at [222, 310] on span "When dialing in a milk based coffee, what are two was you could increase coffee…" at bounding box center [328, 322] width 424 height 27
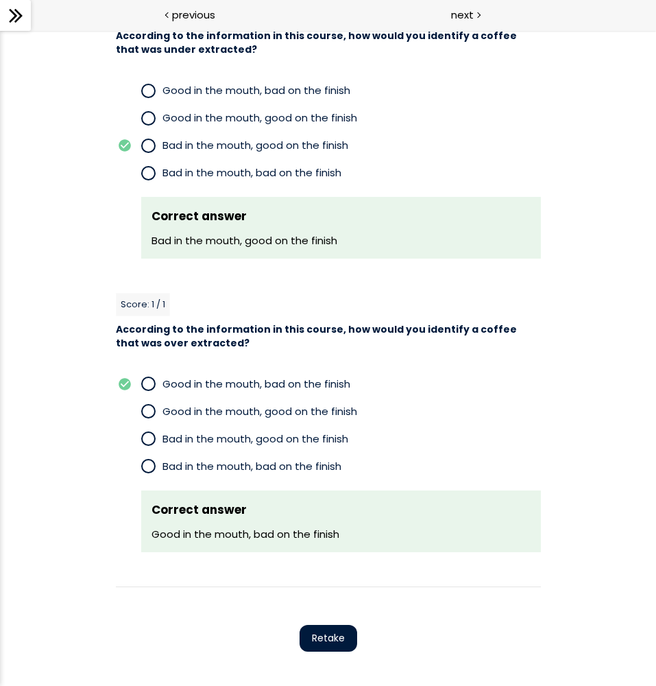
scroll to position [5077, 0]
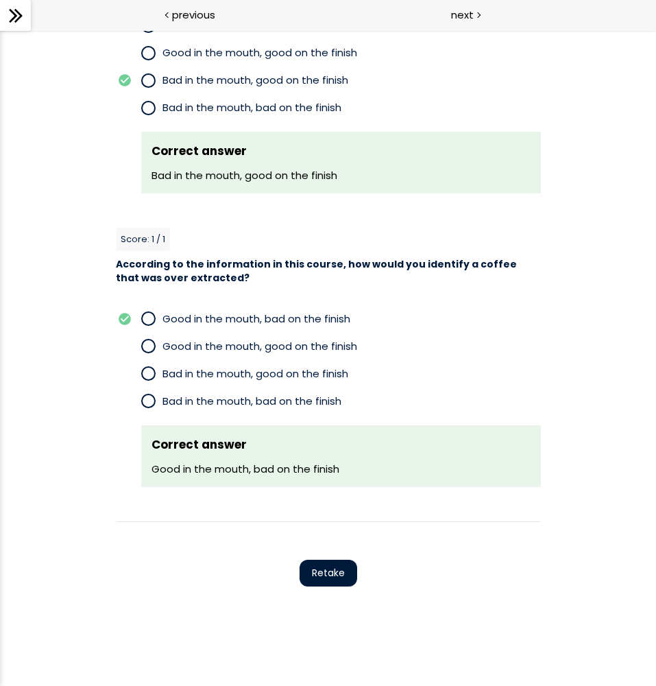
click at [325, 566] on span "Retake" at bounding box center [328, 573] width 33 height 14
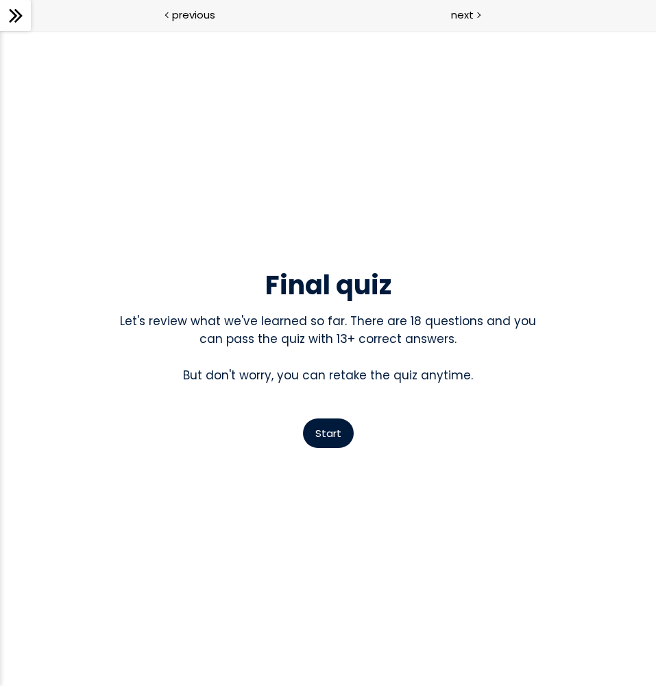
scroll to position [0, 0]
click at [333, 431] on span "Start" at bounding box center [328, 433] width 26 height 14
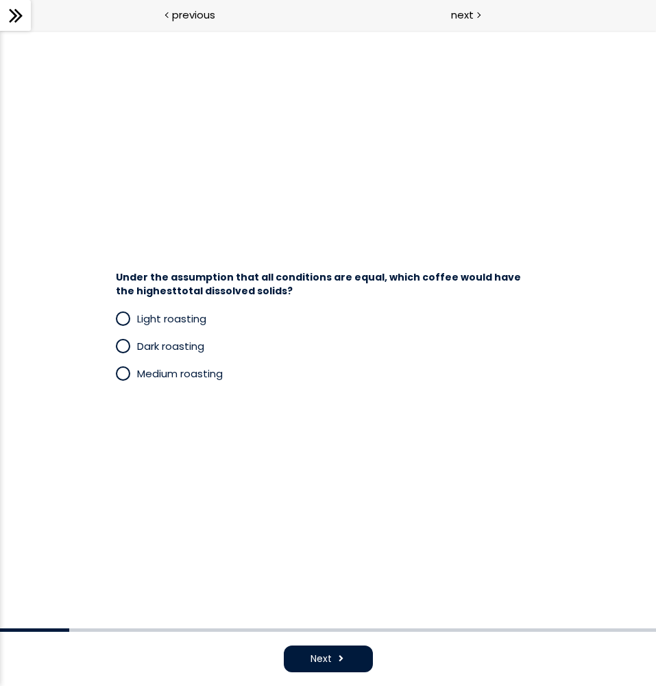
click at [191, 350] on span "Dark roasting" at bounding box center [170, 346] width 67 height 14
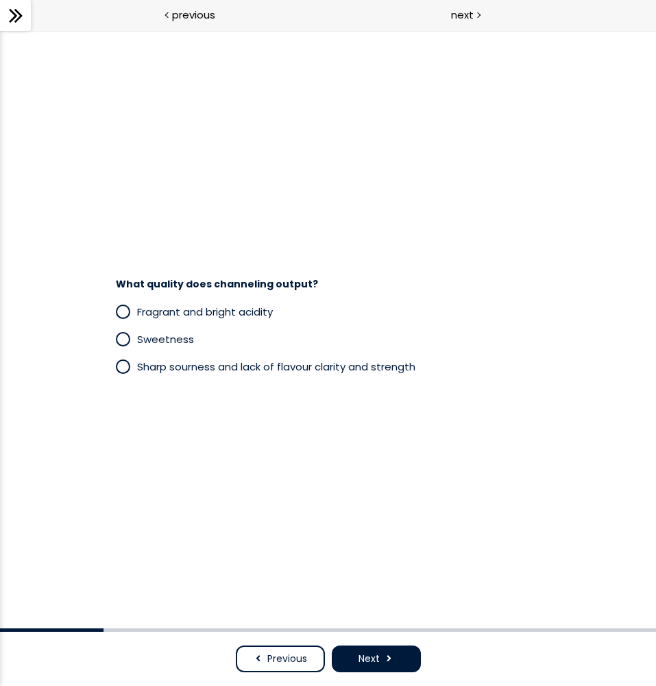
click at [164, 367] on span "Sharp sourness and lack of flavour clarity and strength" at bounding box center [276, 366] width 278 height 14
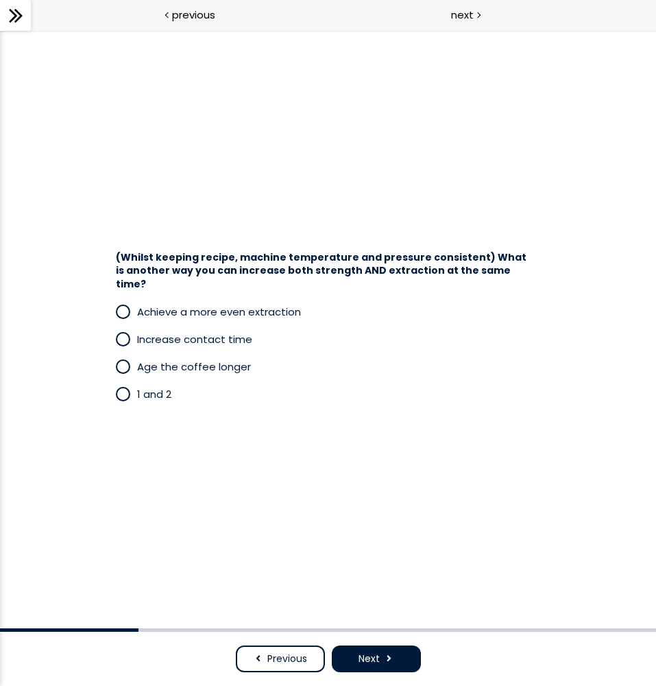
click at [154, 387] on span "1 and 2" at bounding box center [154, 394] width 34 height 14
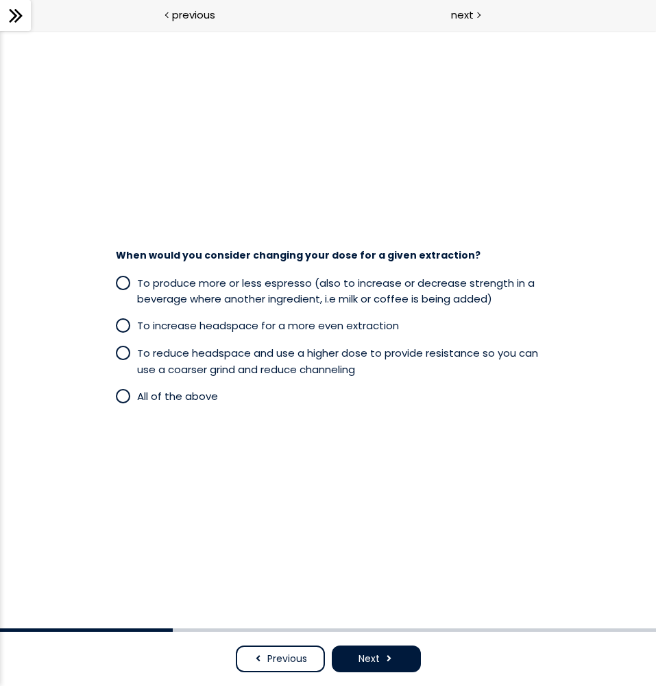
click at [153, 394] on span "All of the above" at bounding box center [177, 396] width 81 height 14
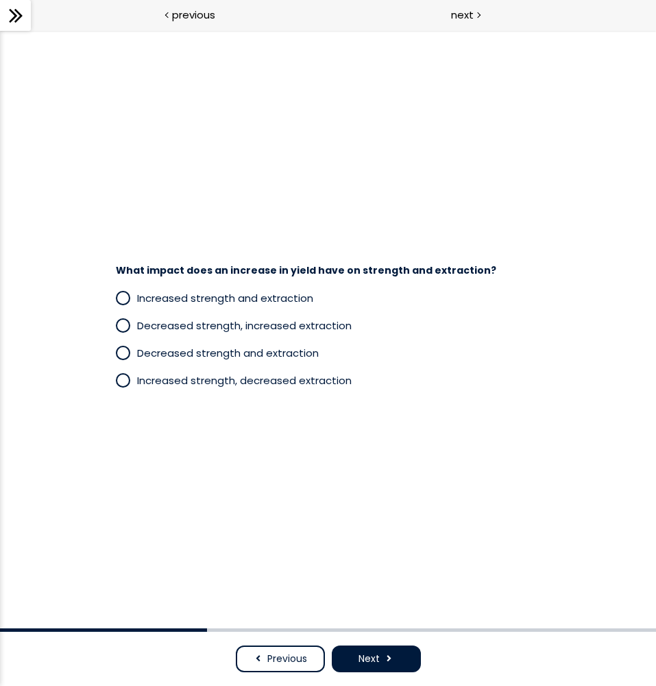
click at [273, 320] on span "Decreased strength, increased extraction" at bounding box center [244, 325] width 215 height 14
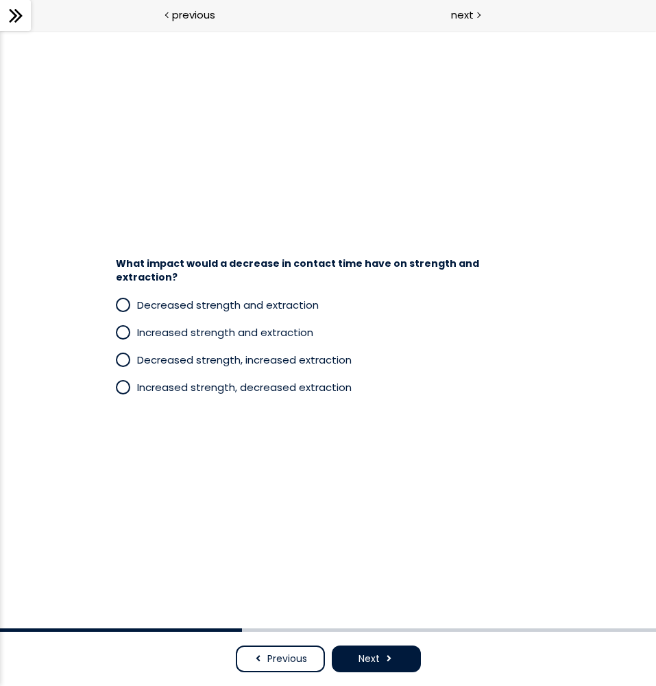
click at [291, 271] on span "What impact would a decrease in contact time have on strength and extraction?" at bounding box center [298, 270] width 364 height 27
click at [239, 300] on span "Decreased strength and extraction" at bounding box center [228, 305] width 182 height 14
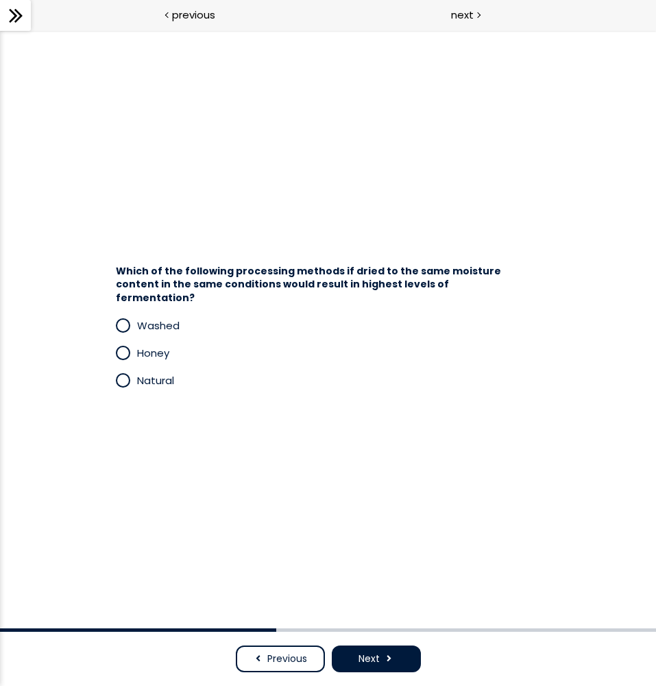
click at [147, 373] on span "Natural" at bounding box center [155, 380] width 37 height 14
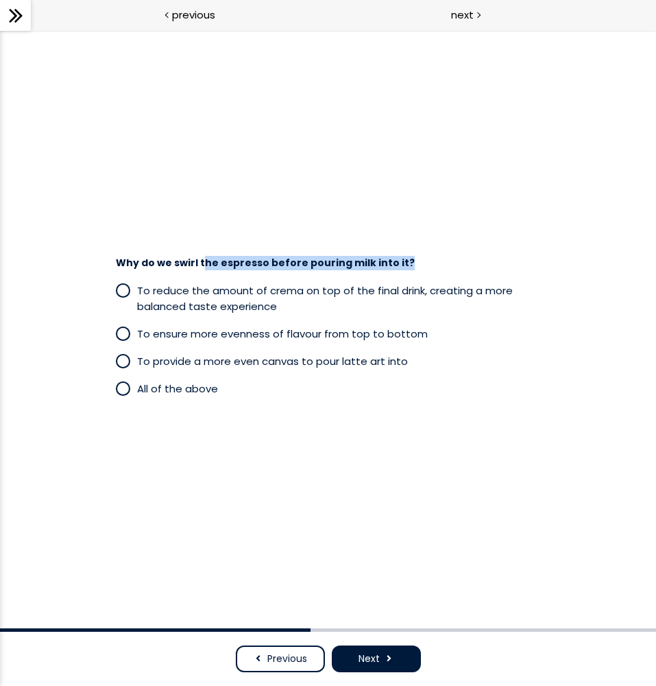
drag, startPoint x: 211, startPoint y: 261, endPoint x: 418, endPoint y: 265, distance: 207.9
click at [418, 267] on h4 "Why do we swirl the espresso before pouring milk into it?" at bounding box center [322, 264] width 412 height 14
click at [419, 261] on h4 "Why do we swirl the espresso before pouring milk into it?" at bounding box center [322, 264] width 412 height 14
click at [215, 395] on p "All of the above" at bounding box center [339, 389] width 404 height 16
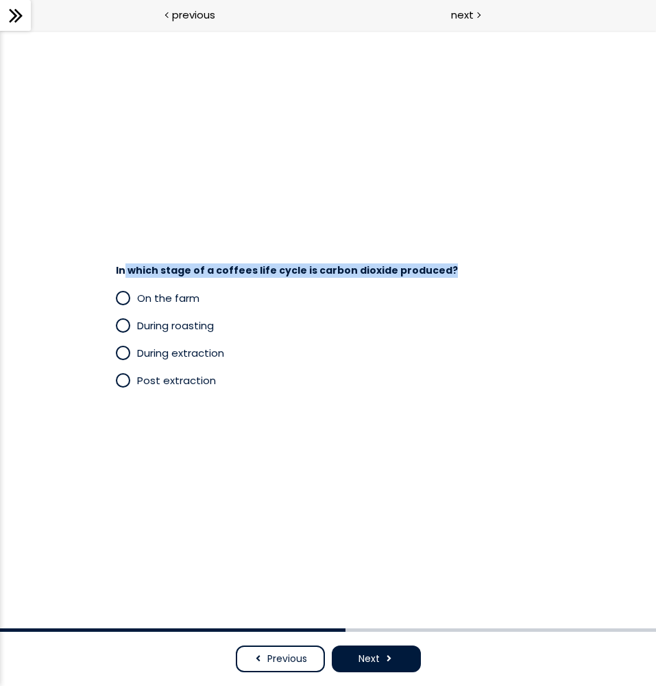
drag, startPoint x: 123, startPoint y: 270, endPoint x: 446, endPoint y: 272, distance: 322.4
click at [446, 272] on h4 "In which stage of a coffees life cycle is carbon dioxide produced?" at bounding box center [322, 271] width 412 height 14
click at [444, 239] on div "In which stage of a coffees life cycle is carbon dioxide produced? On the farm …" at bounding box center [328, 329] width 540 height 199
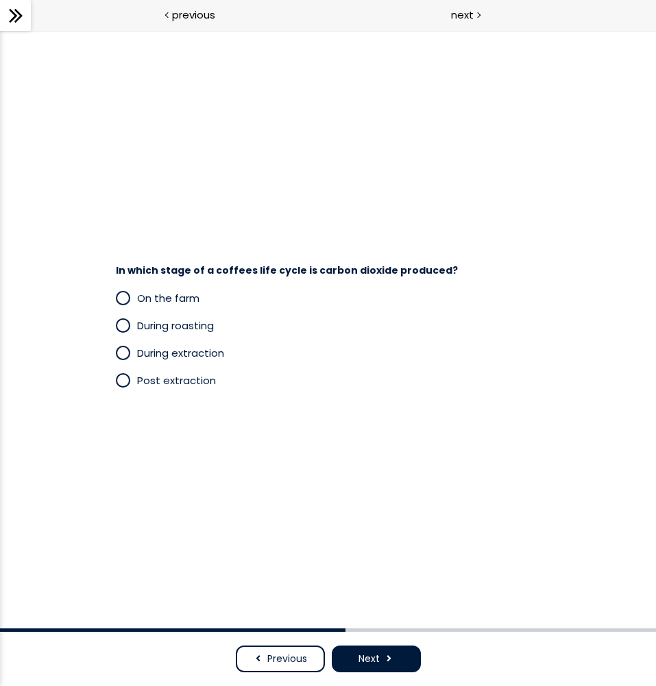
click at [197, 325] on span "During roasting" at bounding box center [175, 325] width 77 height 14
click at [139, 346] on span "9 bar" at bounding box center [150, 353] width 26 height 14
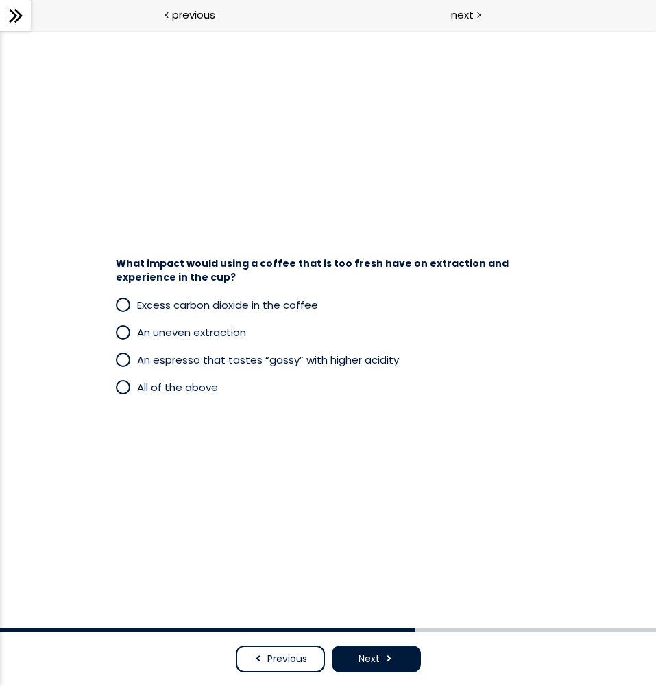
click at [154, 389] on span "All of the above" at bounding box center [177, 387] width 81 height 14
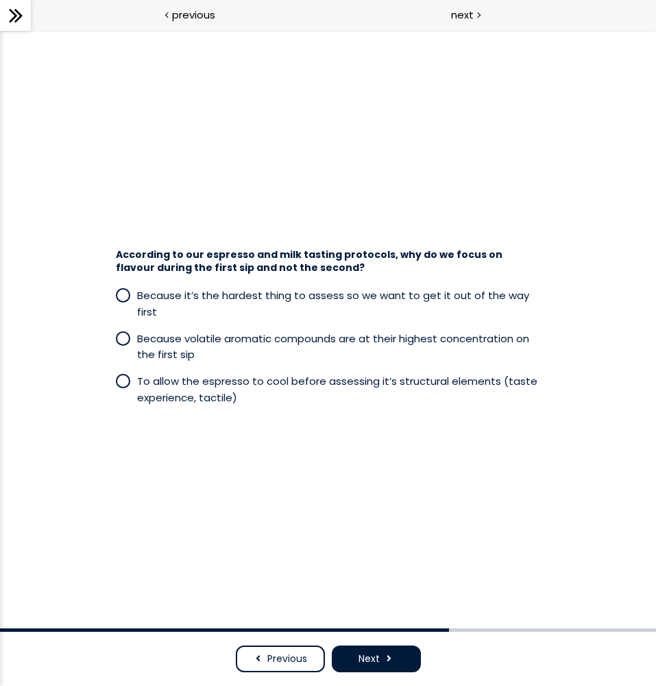
click at [152, 338] on p "Because volatile aromatic compounds are at their highest concentration on the f…" at bounding box center [339, 347] width 404 height 32
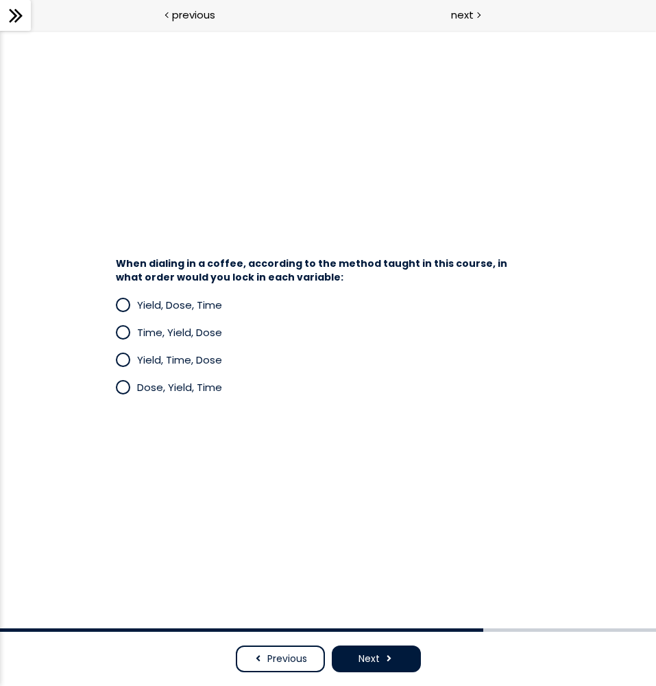
click at [150, 381] on span "Dose, Yield, Time" at bounding box center [179, 387] width 85 height 14
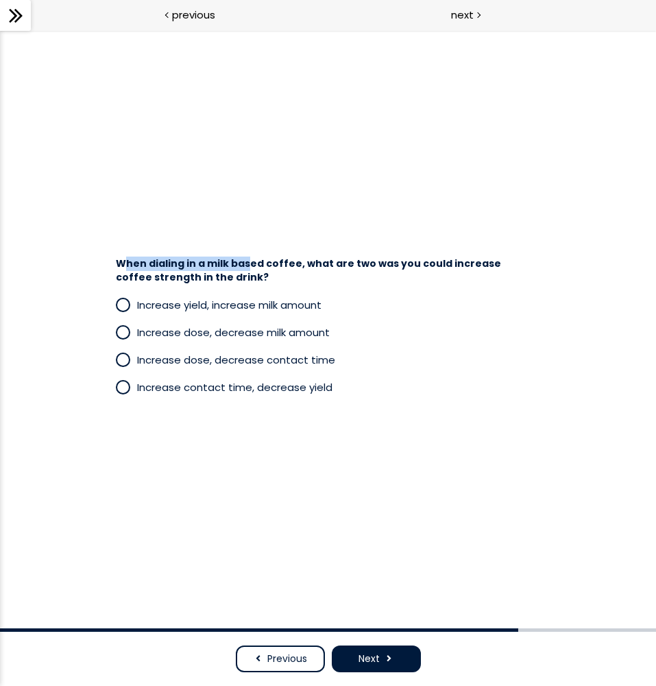
drag, startPoint x: 125, startPoint y: 264, endPoint x: 245, endPoint y: 263, distance: 120.0
click at [245, 263] on span "When dialing in a milk based coffee, what are two was you could increase coffee…" at bounding box center [308, 270] width 385 height 27
click at [245, 257] on div "When dialing in a milk based coffee, what are two was you could increase coffee…" at bounding box center [328, 267] width 453 height 34
click at [204, 333] on span "Increase dose, decrease milk amount" at bounding box center [233, 332] width 193 height 14
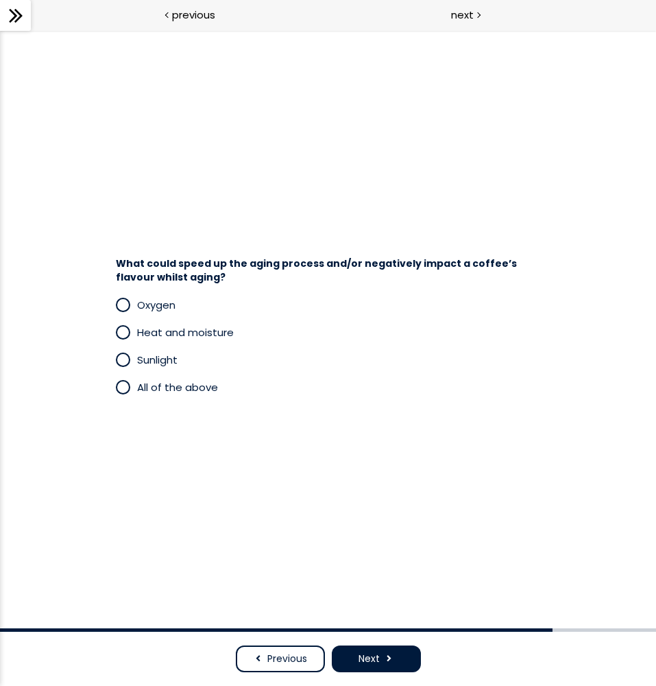
click at [182, 387] on span "All of the above" at bounding box center [177, 387] width 81 height 14
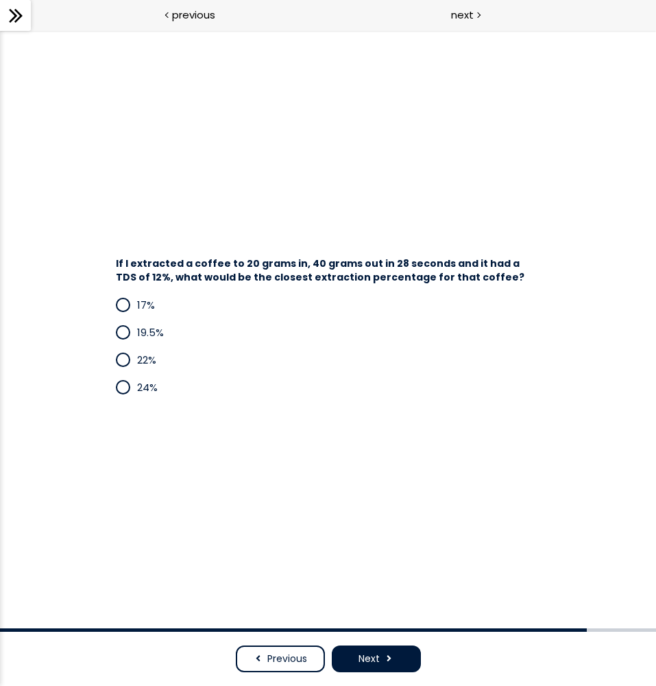
click at [158, 385] on p "24%" at bounding box center [339, 387] width 404 height 16
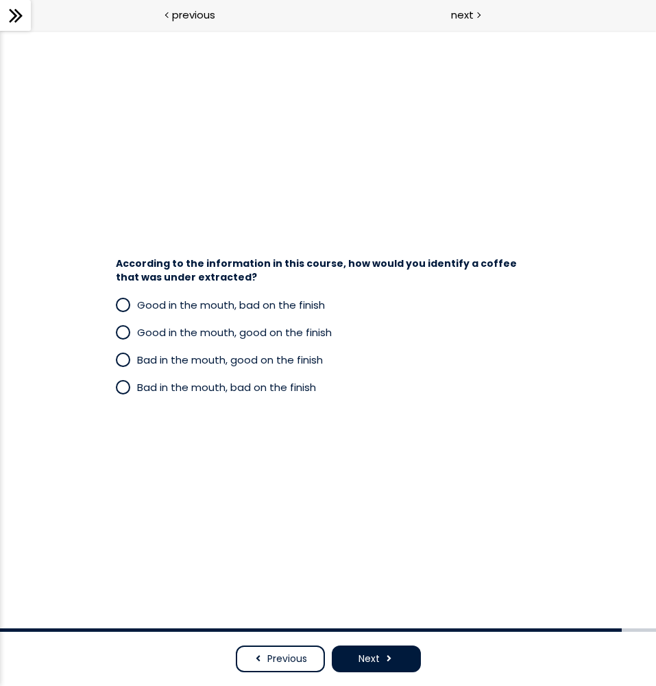
click at [134, 276] on span "According to the information in this course, how would you identify a coffee th…" at bounding box center [316, 270] width 401 height 27
click at [152, 277] on span "According to the information in this course, how would you identify a coffee th…" at bounding box center [316, 270] width 401 height 27
click at [239, 366] on span "Bad in the mouth, good on the finish" at bounding box center [230, 360] width 186 height 14
click at [235, 311] on span "Good in the mouth, bad on the finish" at bounding box center [231, 305] width 188 height 14
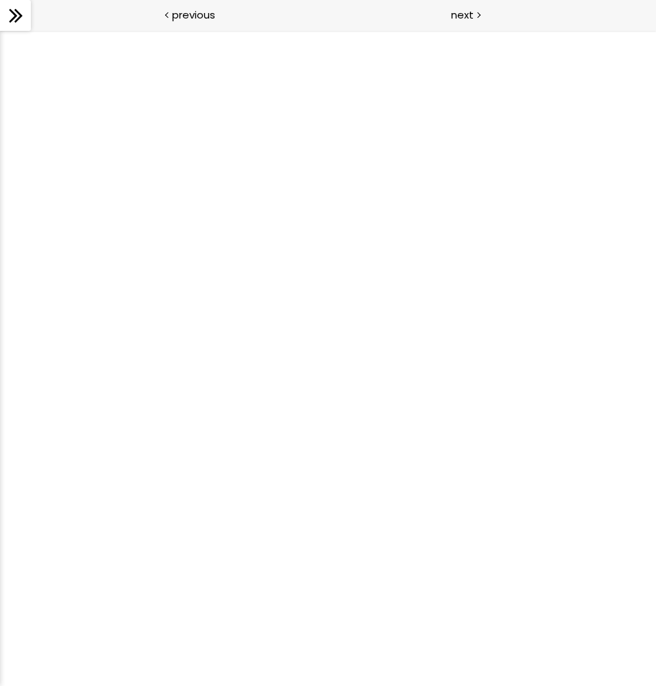
scroll to position [86, 0]
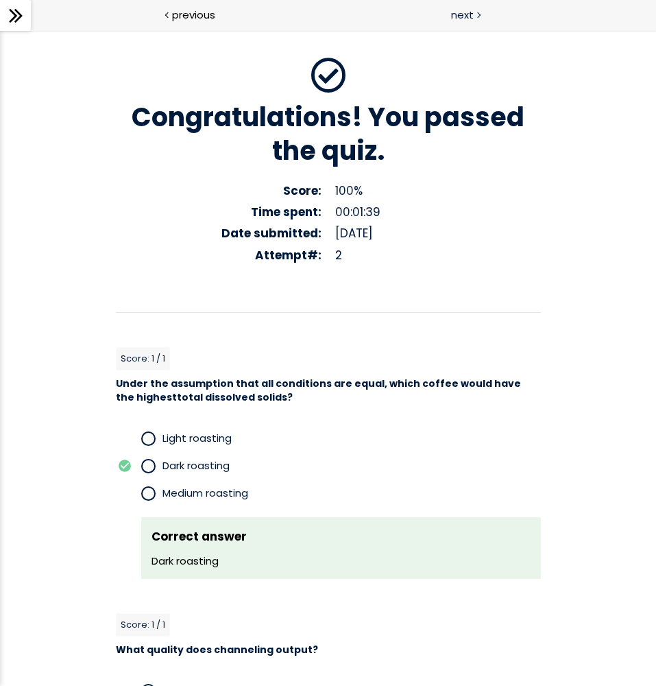
click at [467, 22] on span "next" at bounding box center [462, 15] width 23 height 16
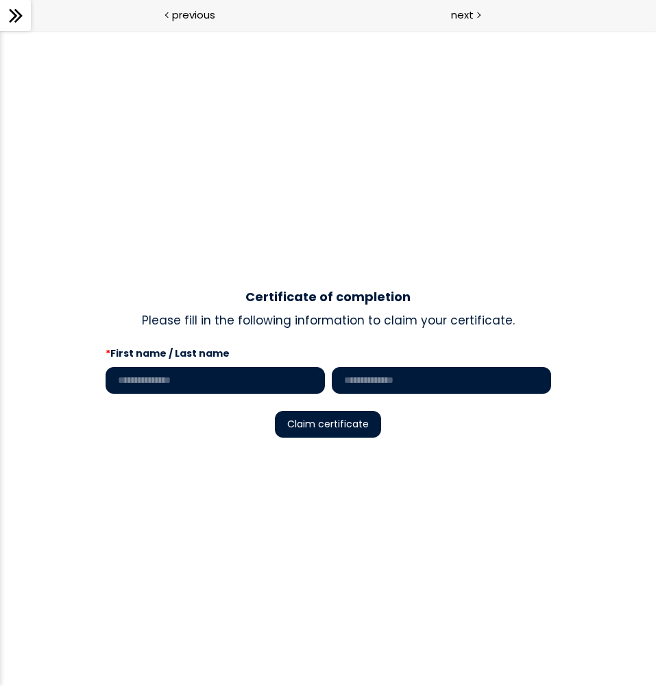
click at [150, 390] on input "text" at bounding box center [215, 380] width 219 height 27
type input "***"
click at [301, 433] on button "Claim certificate" at bounding box center [328, 424] width 106 height 27
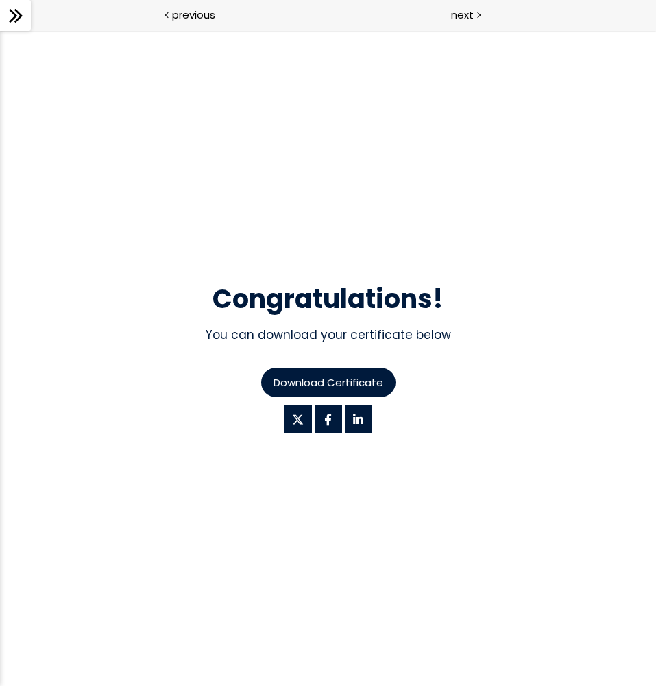
click at [336, 390] on span "Download Certificate" at bounding box center [329, 382] width 110 height 16
click at [451, 8] on div "next" at bounding box center [493, 15] width 329 height 31
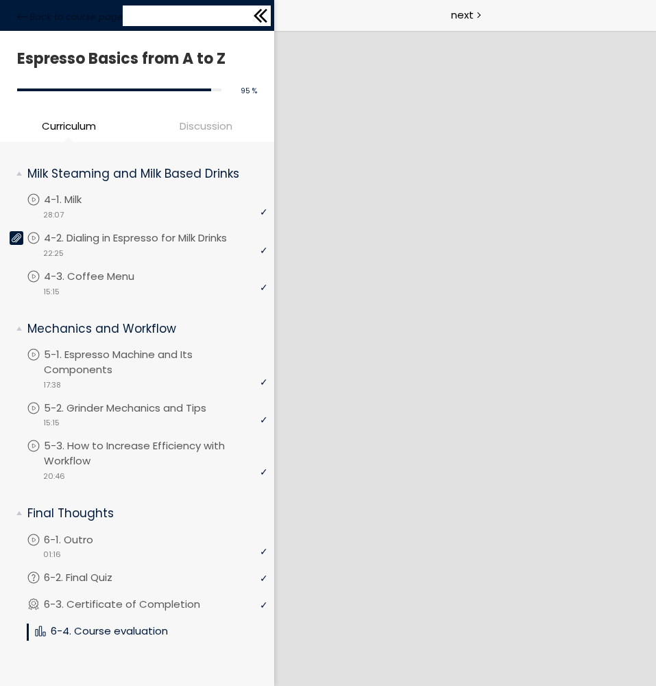
click at [13, 20] on div "Back to course page" at bounding box center [137, 15] width 274 height 31
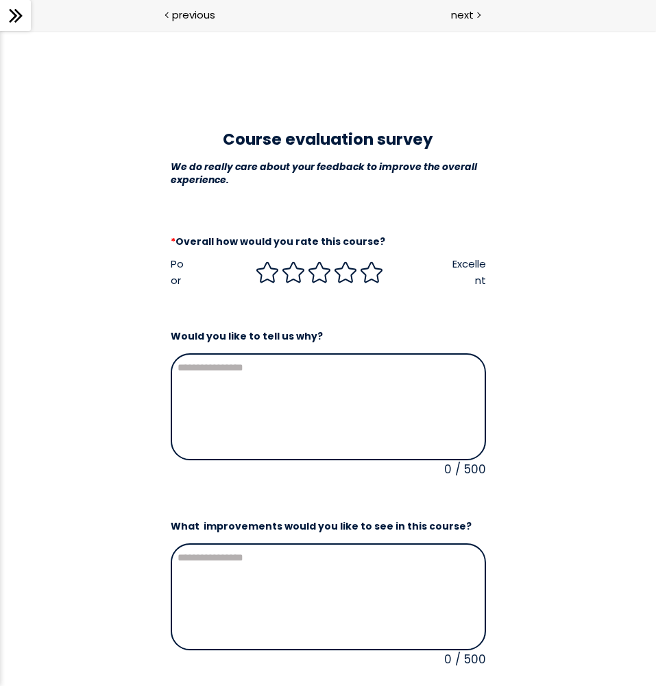
scroll to position [154, 0]
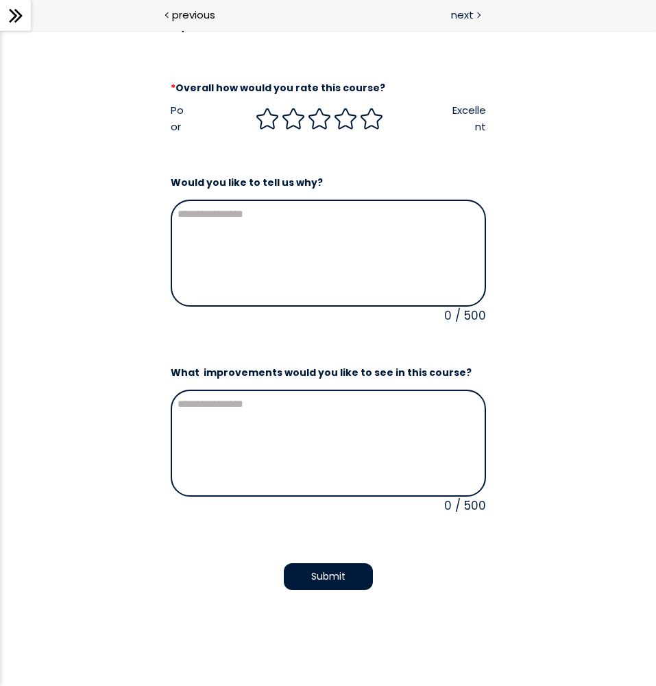
click at [469, 8] on span "next" at bounding box center [462, 15] width 23 height 16
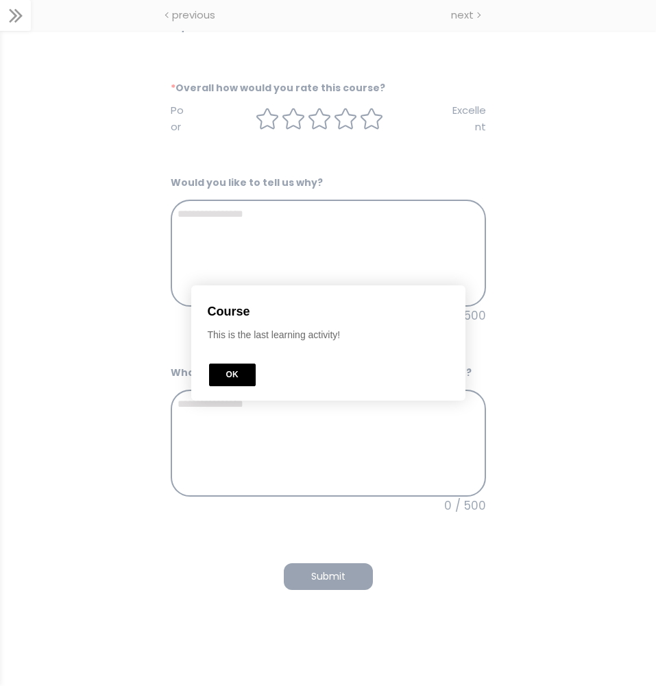
click at [242, 377] on button "OK" at bounding box center [232, 375] width 47 height 23
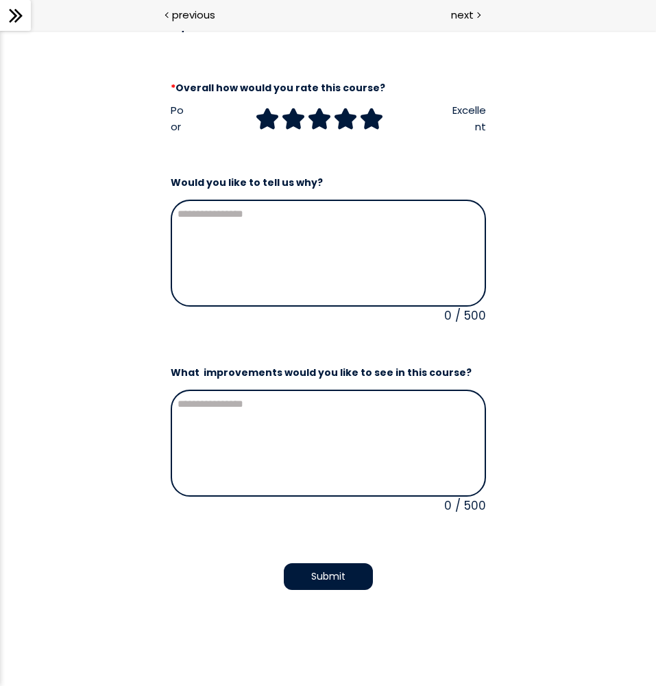
click at [363, 115] on icon at bounding box center [371, 118] width 21 height 20
click at [320, 563] on button "Submit" at bounding box center [328, 576] width 89 height 27
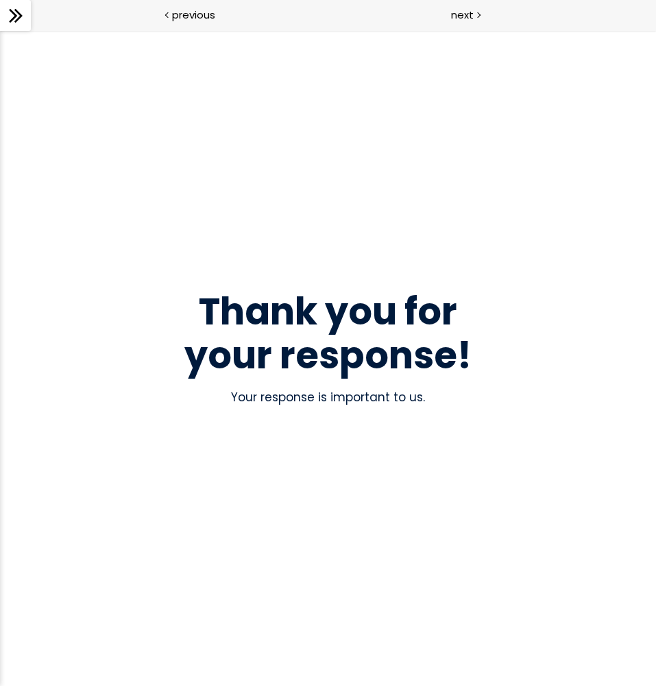
click at [320, 572] on div "Thank you for your response! Your response is important to us." at bounding box center [328, 357] width 480 height 573
click at [464, 23] on div "next" at bounding box center [493, 15] width 329 height 31
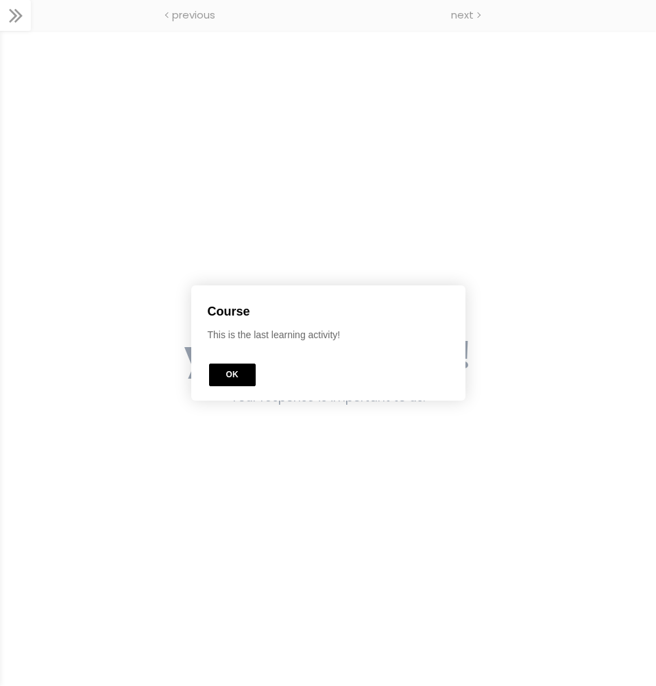
click at [241, 381] on button "OK" at bounding box center [232, 375] width 47 height 23
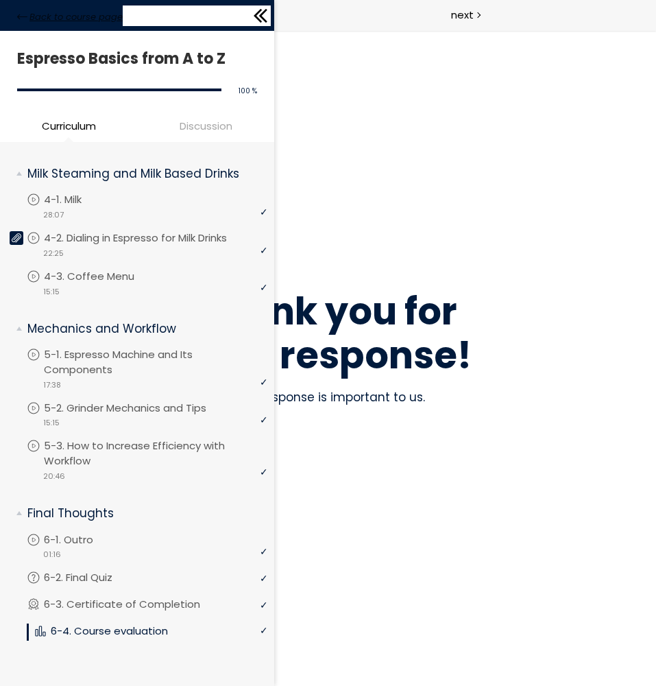
click at [27, 12] on icon at bounding box center [22, 17] width 10 height 10
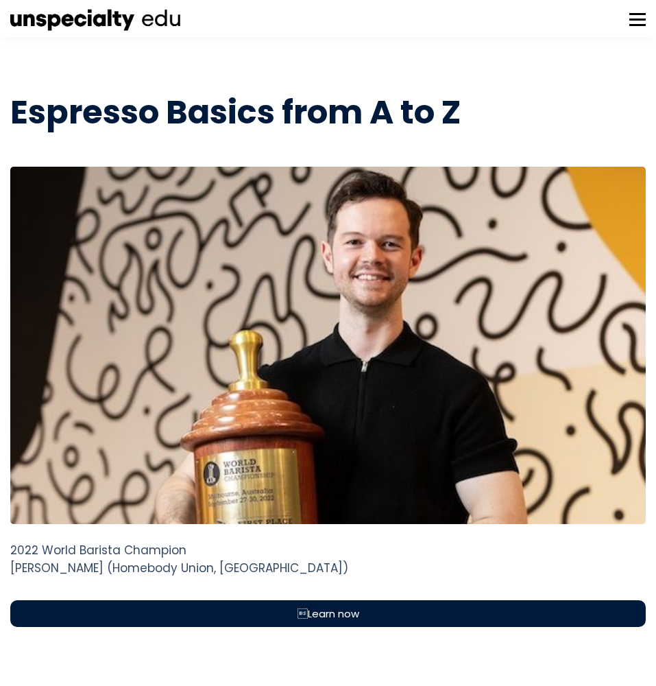
click at [637, 21] on button at bounding box center [638, 19] width 16 height 16
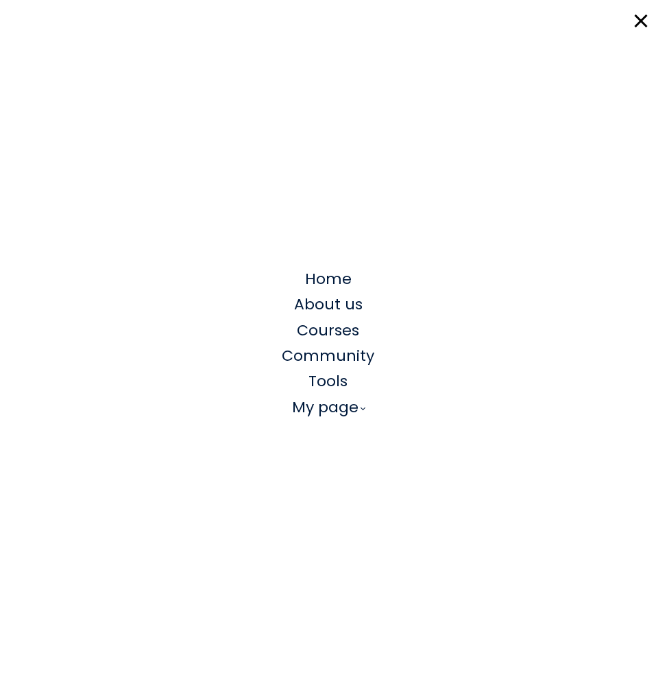
click at [337, 412] on link "My page" at bounding box center [328, 406] width 73 height 25
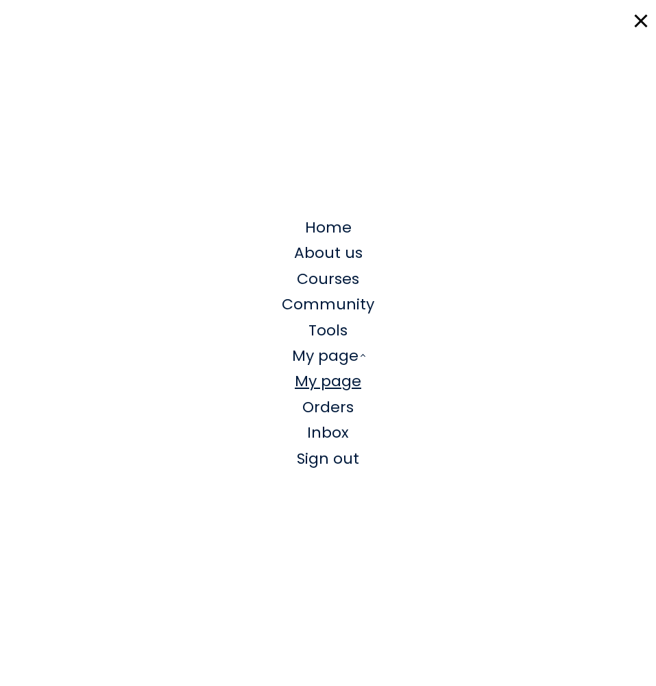
click at [346, 385] on span "My page" at bounding box center [328, 380] width 67 height 21
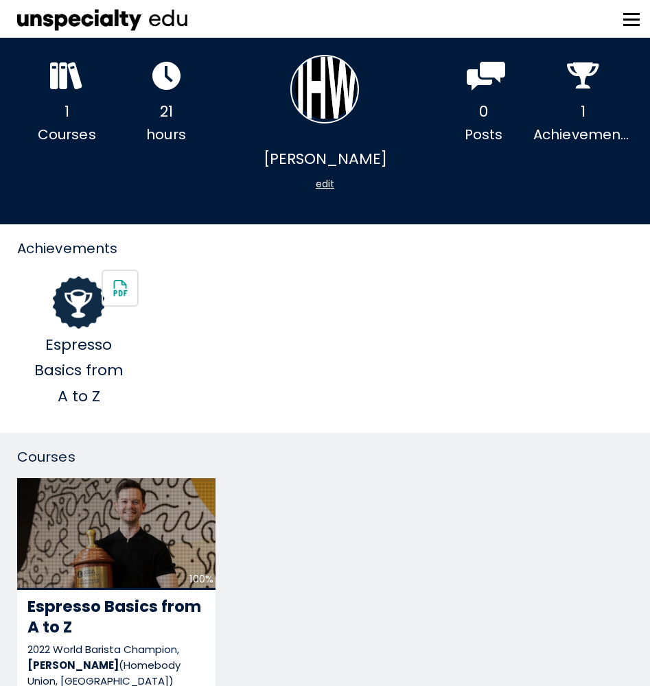
click at [633, 20] on button at bounding box center [631, 19] width 16 height 16
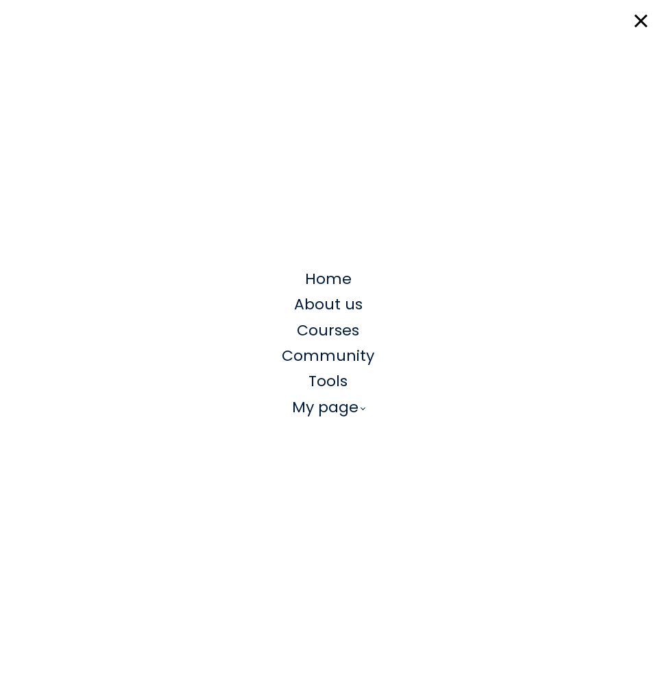
click at [642, 10] on div "Home About us Courses Community Tools My page My page Orders Inbox Sign out" at bounding box center [328, 343] width 656 height 686
click at [641, 16] on button at bounding box center [638, 19] width 16 height 16
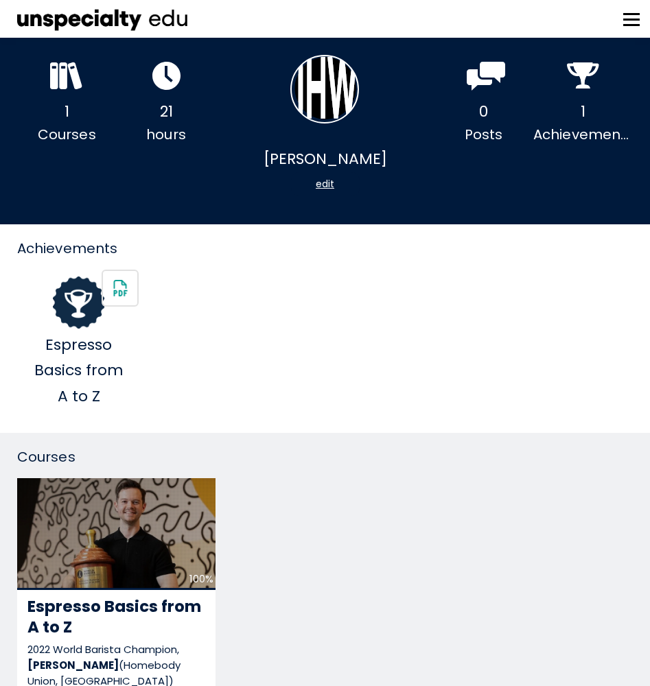
click at [154, 71] on icon at bounding box center [166, 76] width 28 height 28
click at [148, 110] on div "21" at bounding box center [166, 111] width 99 height 25
click at [159, 113] on div "21" at bounding box center [166, 111] width 99 height 25
click at [623, 14] on button at bounding box center [631, 19] width 16 height 16
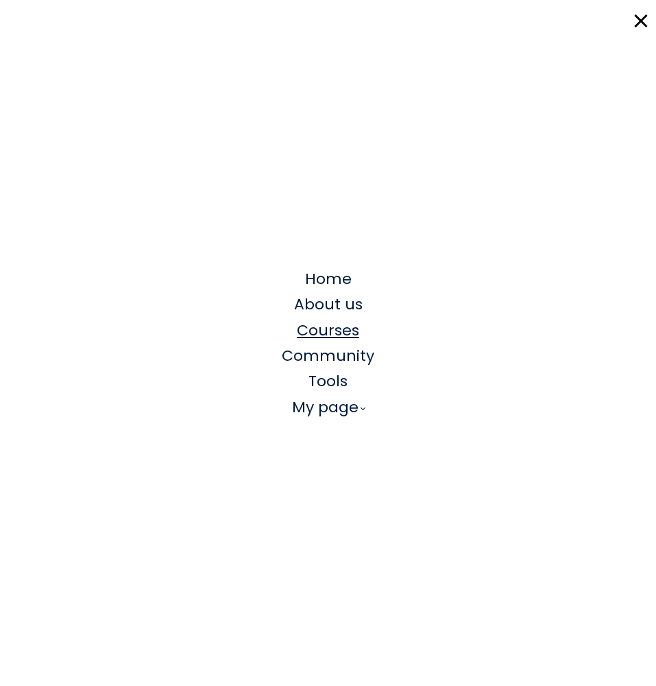
click at [343, 331] on span "Courses" at bounding box center [328, 330] width 62 height 21
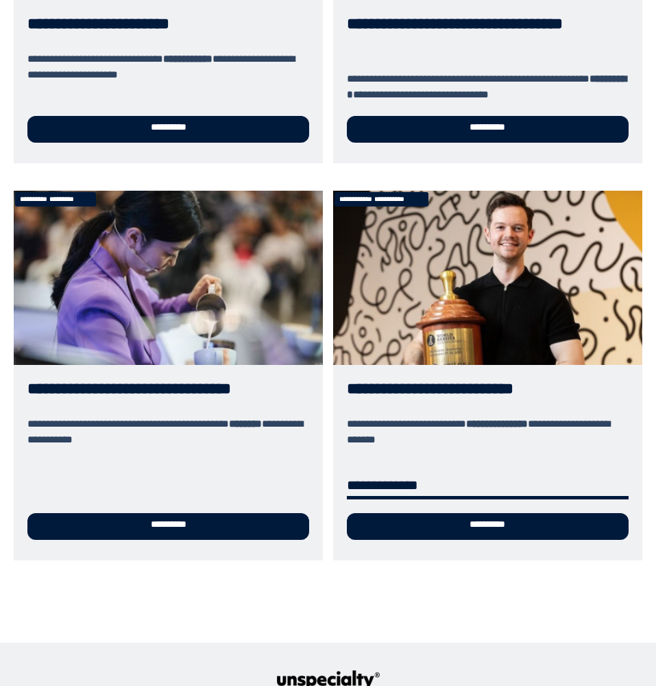
scroll to position [1097, 0]
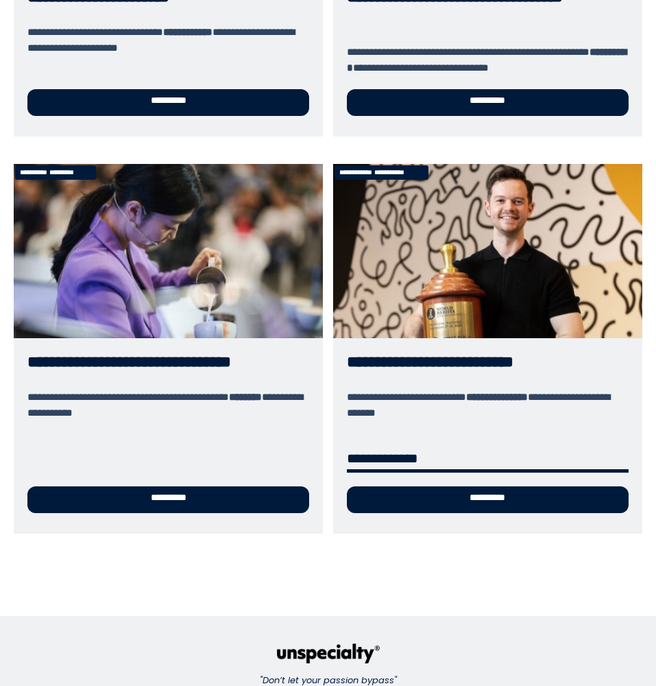
click at [254, 309] on link "**********" at bounding box center [168, 349] width 309 height 370
click at [215, 222] on link "**********" at bounding box center [168, 349] width 309 height 370
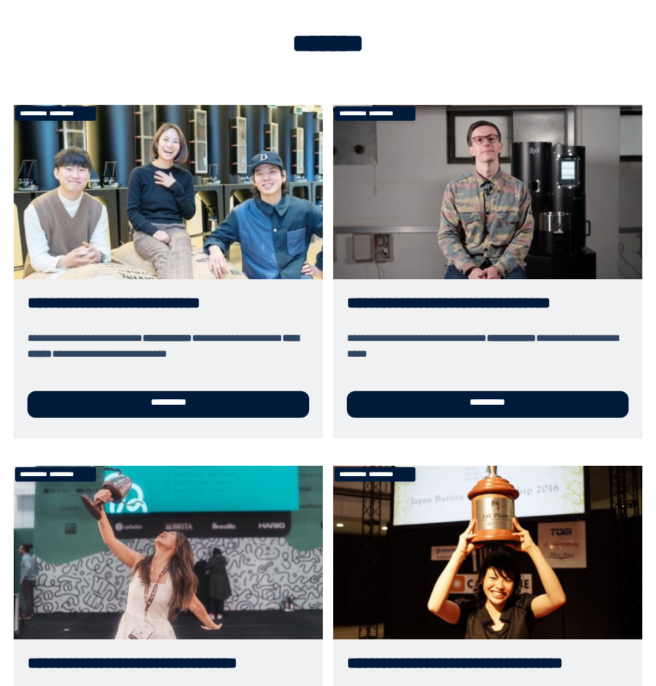
scroll to position [141, 0]
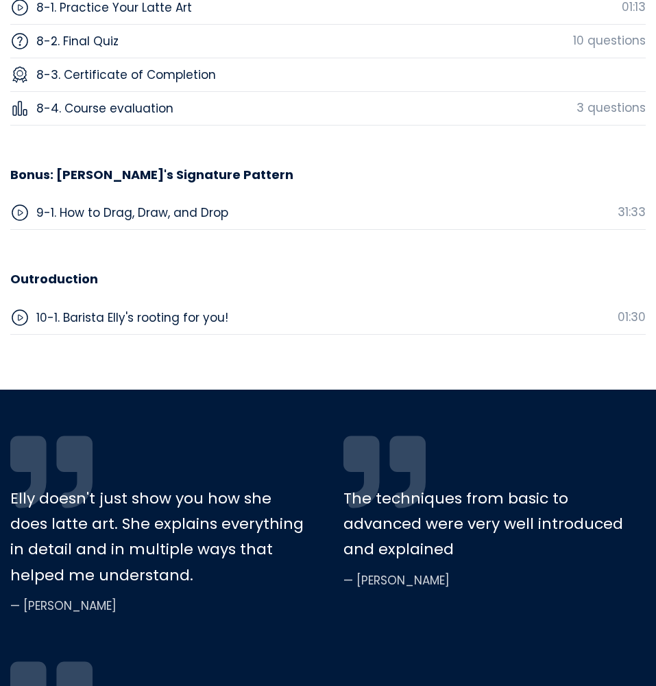
scroll to position [7262, 0]
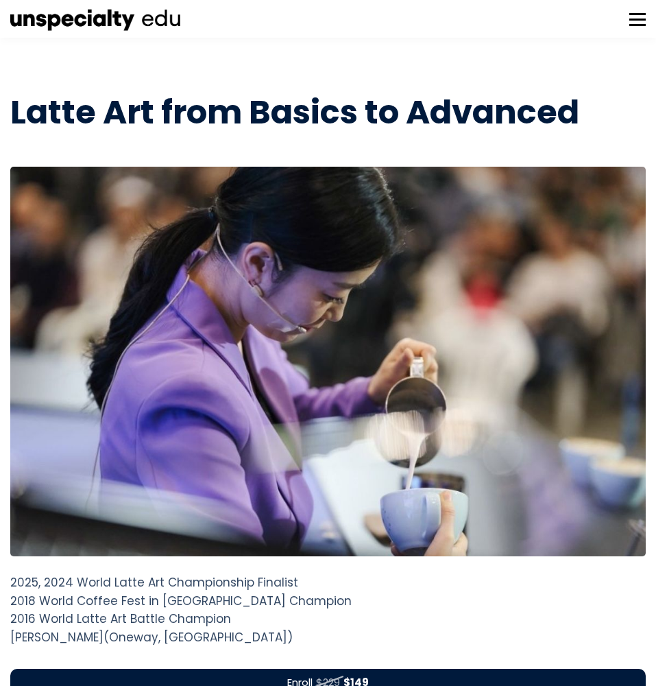
scroll to position [398, 0]
